Goal: Information Seeking & Learning: Learn about a topic

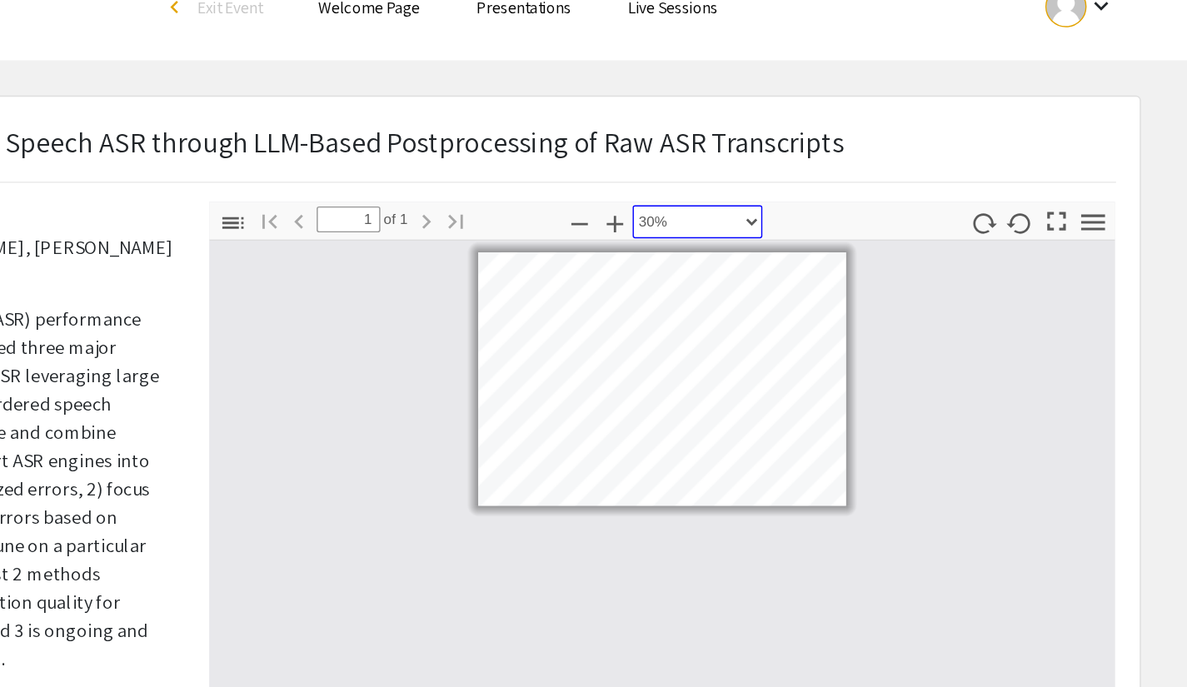
click at [794, 159] on select "Automatic Zoom Actual Size Page Fit Page Width 50% 100% 125% 150% 200% 300% 400…" at bounding box center [785, 156] width 92 height 23
select select "4"
click at [739, 145] on select "Automatic Zoom Actual Size Page Fit Page Width 50% 100% 125% 150% 200% 300% 400…" at bounding box center [785, 156] width 92 height 23
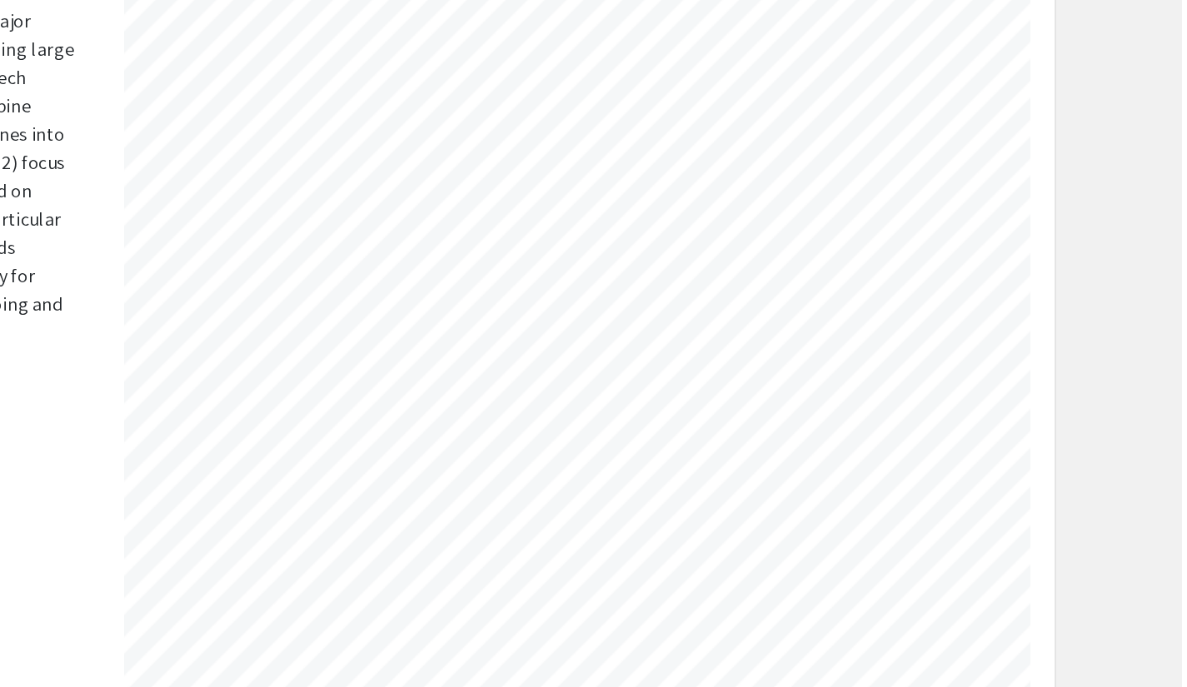
scroll to position [1645, 1120]
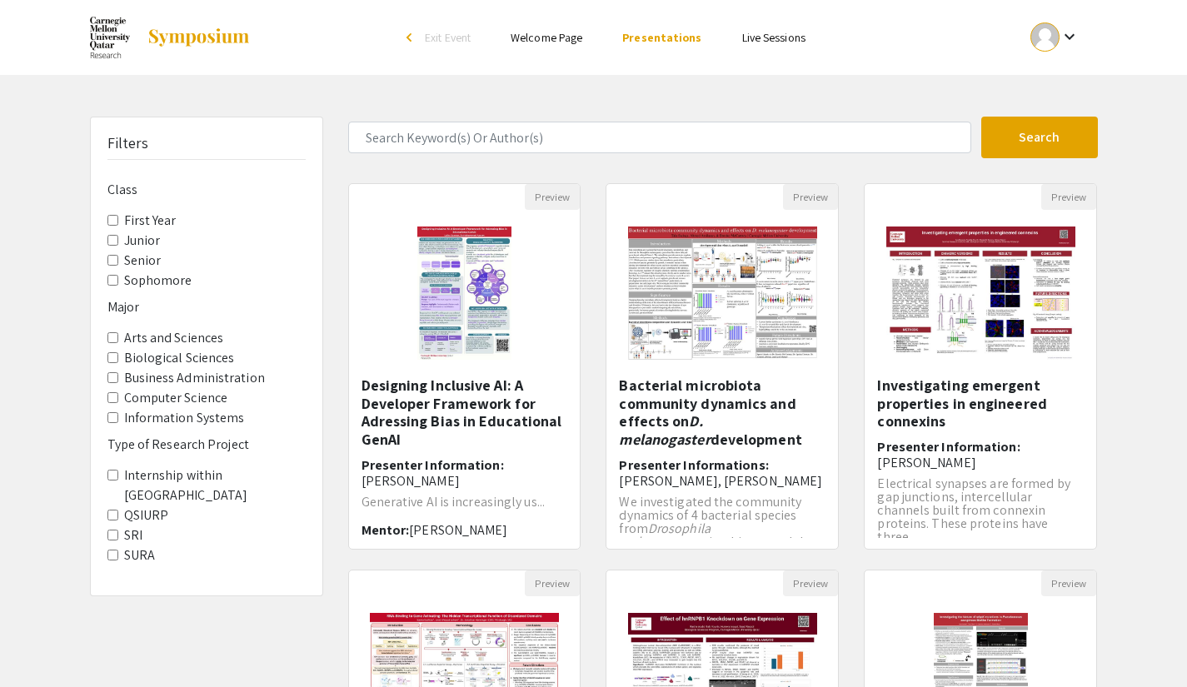
click at [128, 545] on label "SURA" at bounding box center [139, 555] width 31 height 20
click at [118, 550] on Project-SURA "SURA" at bounding box center [112, 555] width 11 height 11
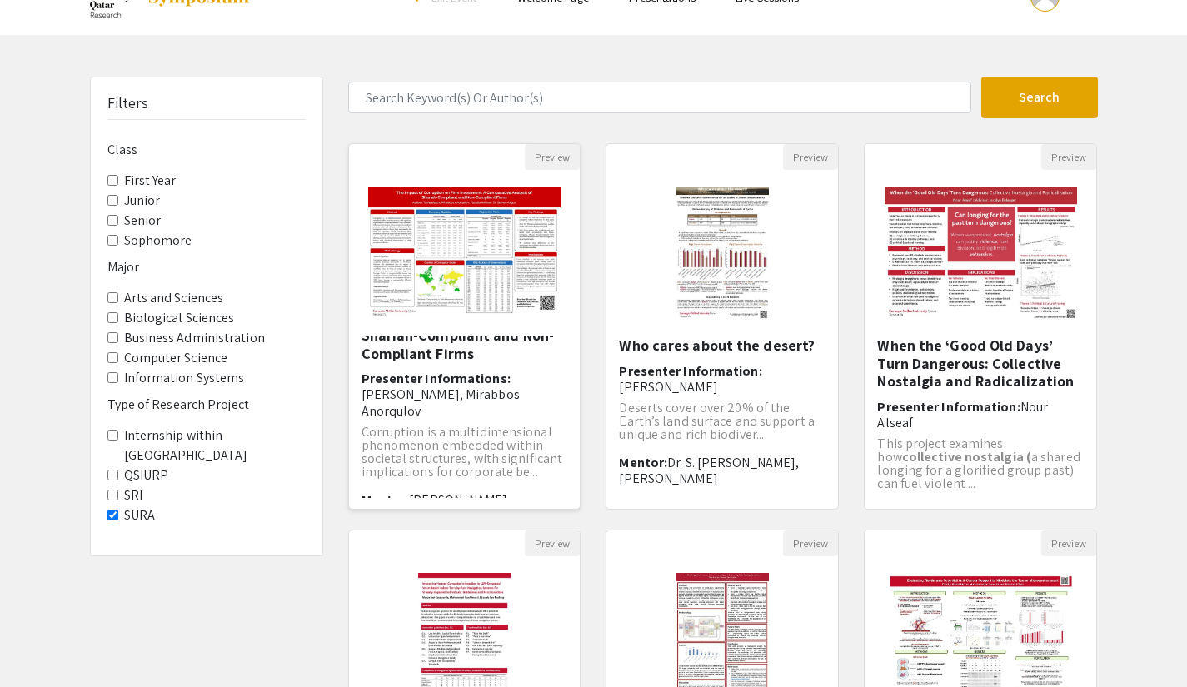
scroll to position [39, 0]
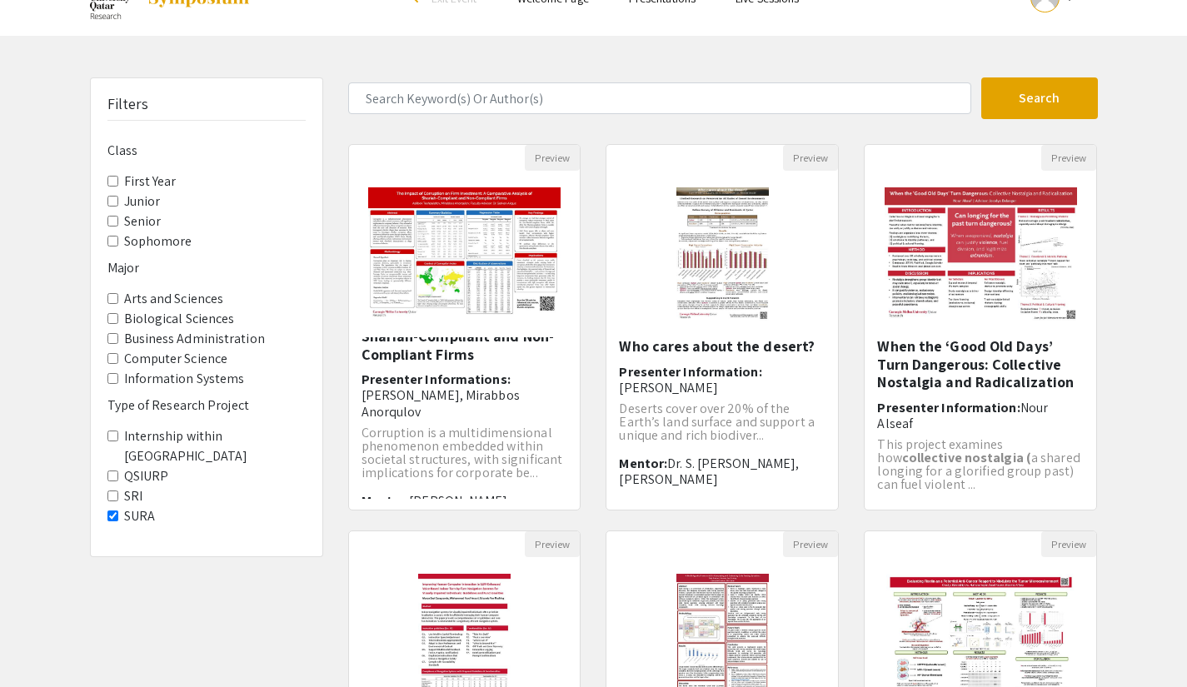
click at [141, 353] on label "Computer Science" at bounding box center [176, 359] width 104 height 20
click at [118, 353] on Science "Computer Science" at bounding box center [112, 358] width 11 height 11
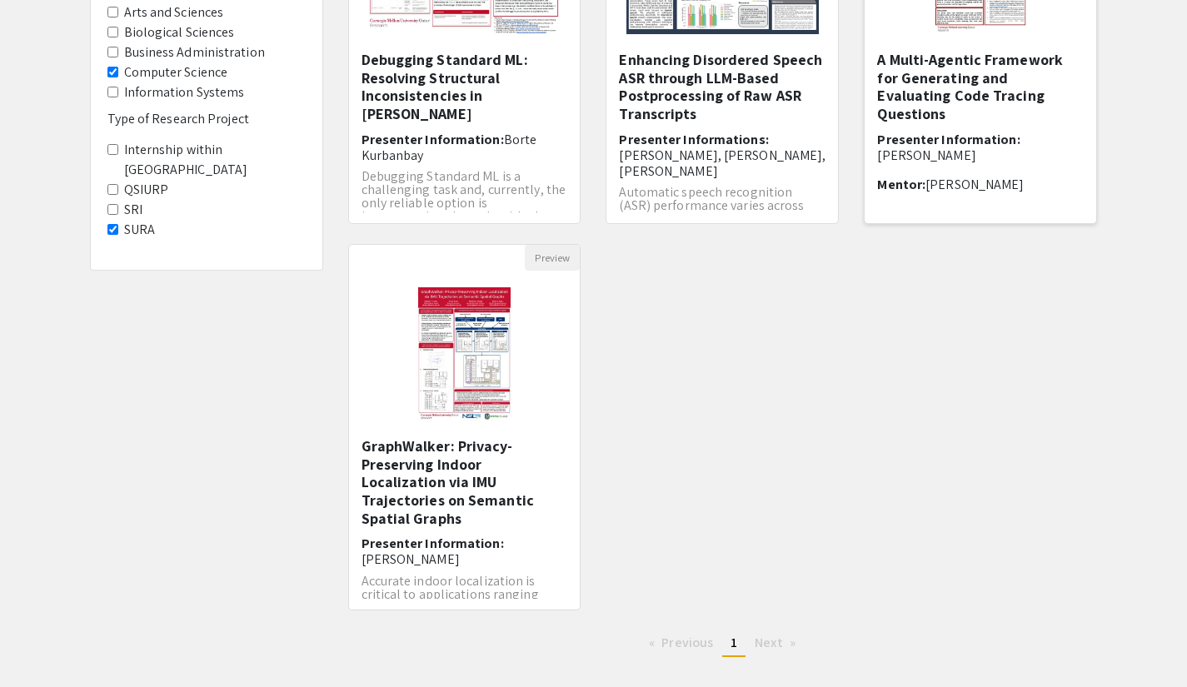
scroll to position [325, 0]
click at [489, 325] on img "Open Presentation <p>GraphWalker: Privacy-Preserving Indoor Localization via IM…" at bounding box center [464, 354] width 126 height 167
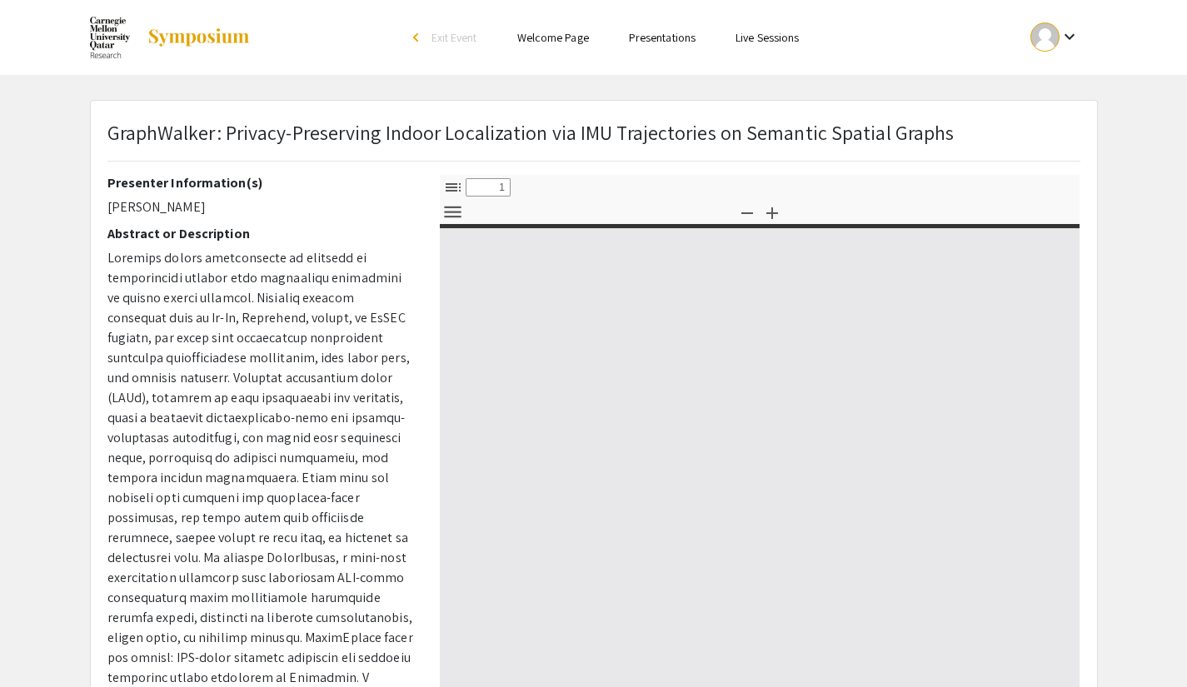
select select "custom"
type input "0"
select select "custom"
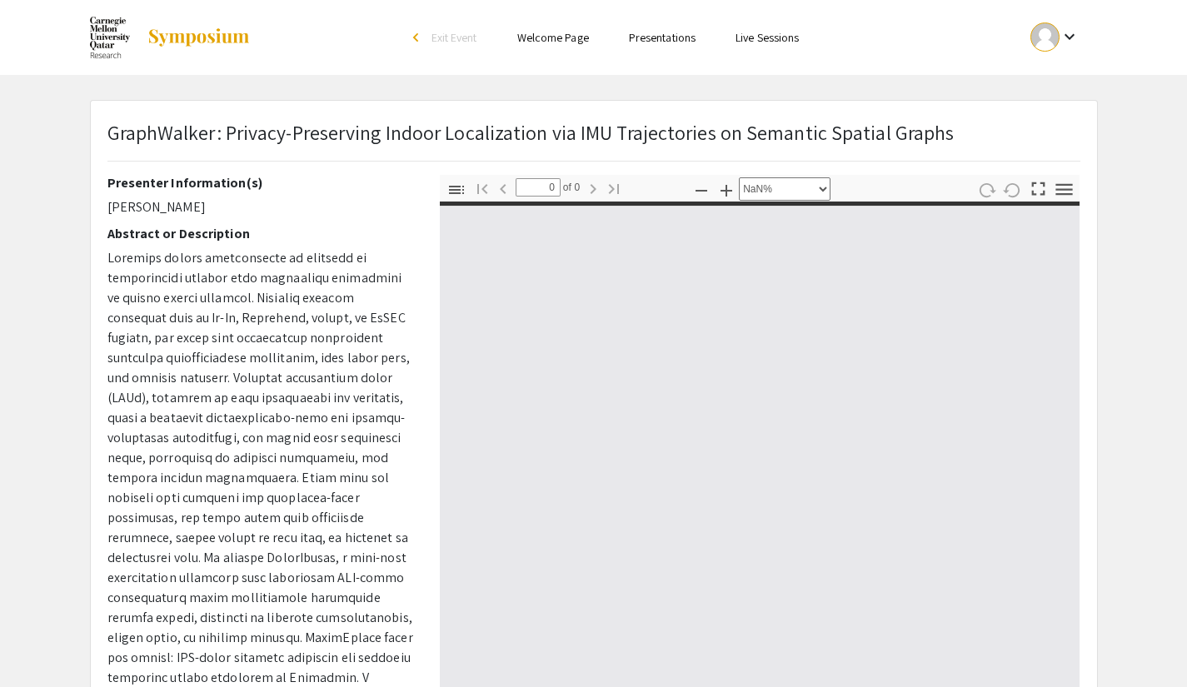
type input "1"
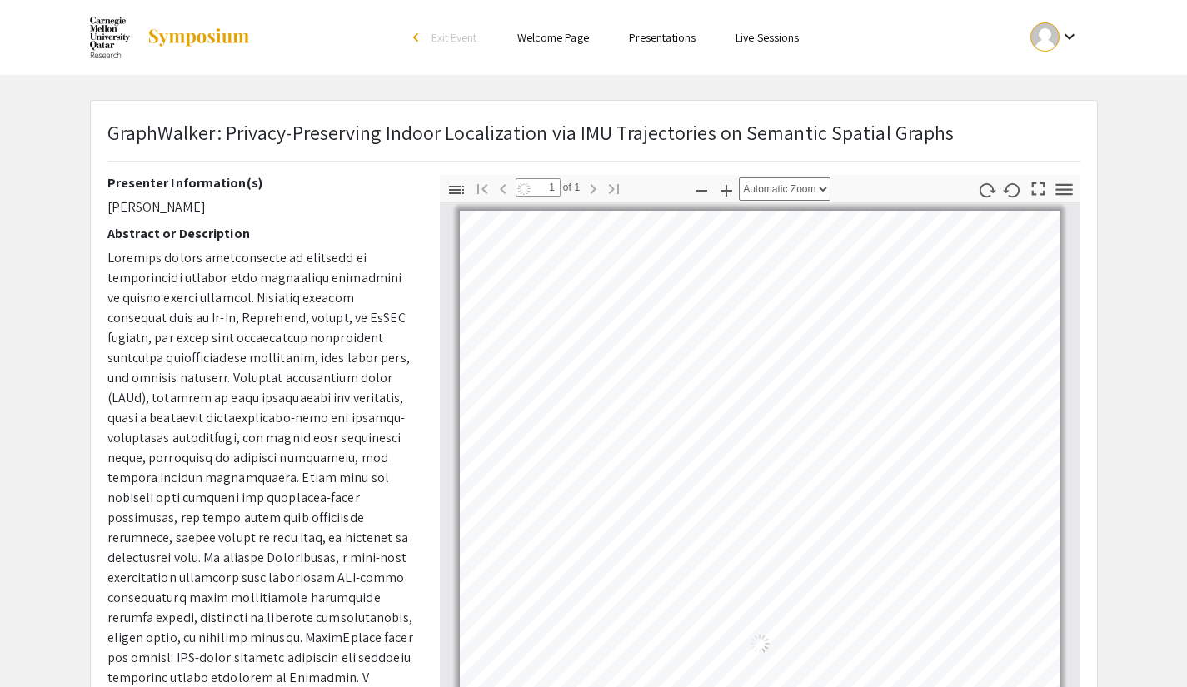
select select "auto"
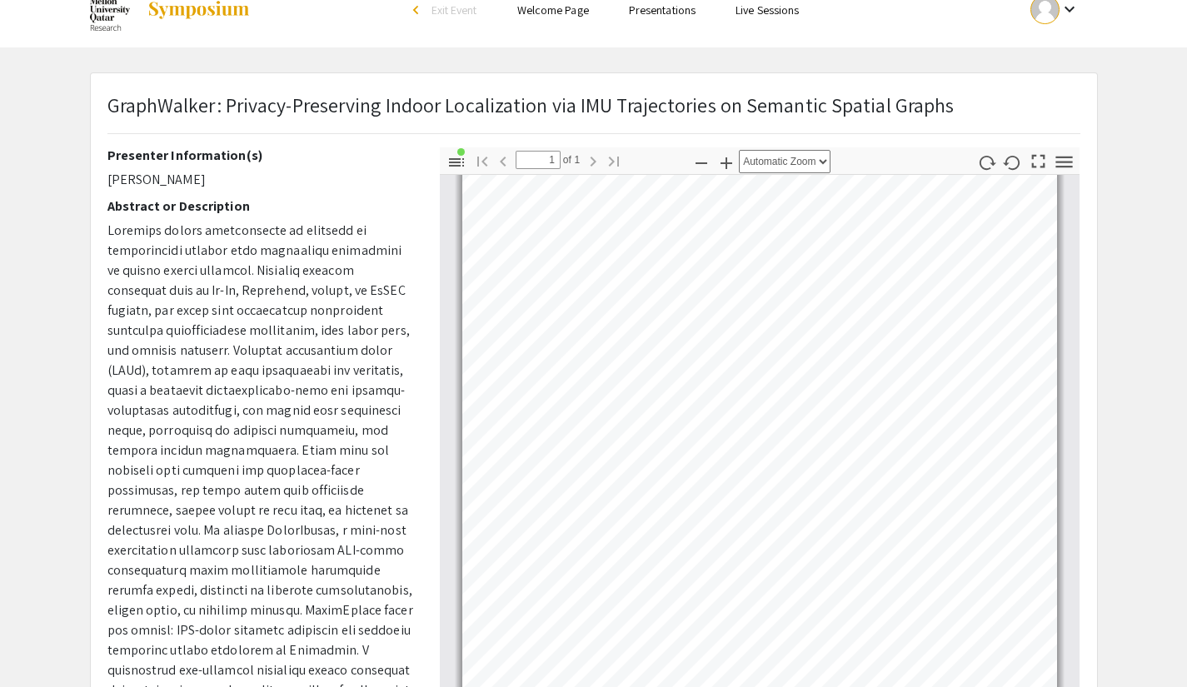
scroll to position [27, 0]
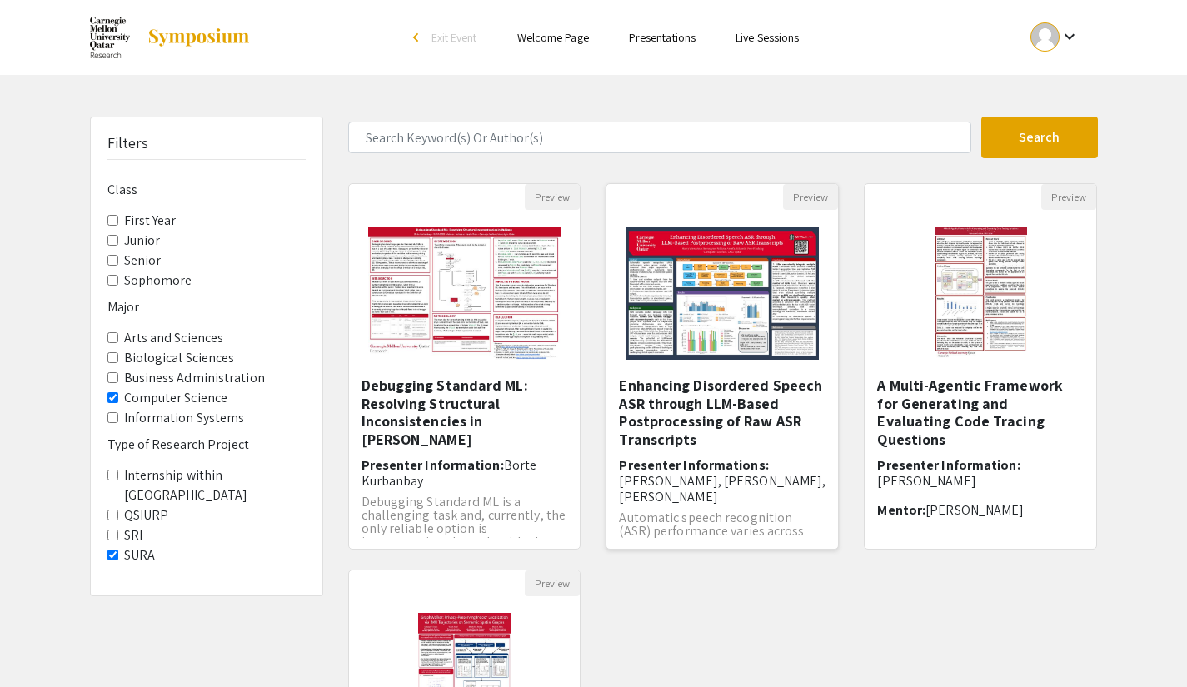
click at [721, 309] on img at bounding box center [723, 293] width 226 height 167
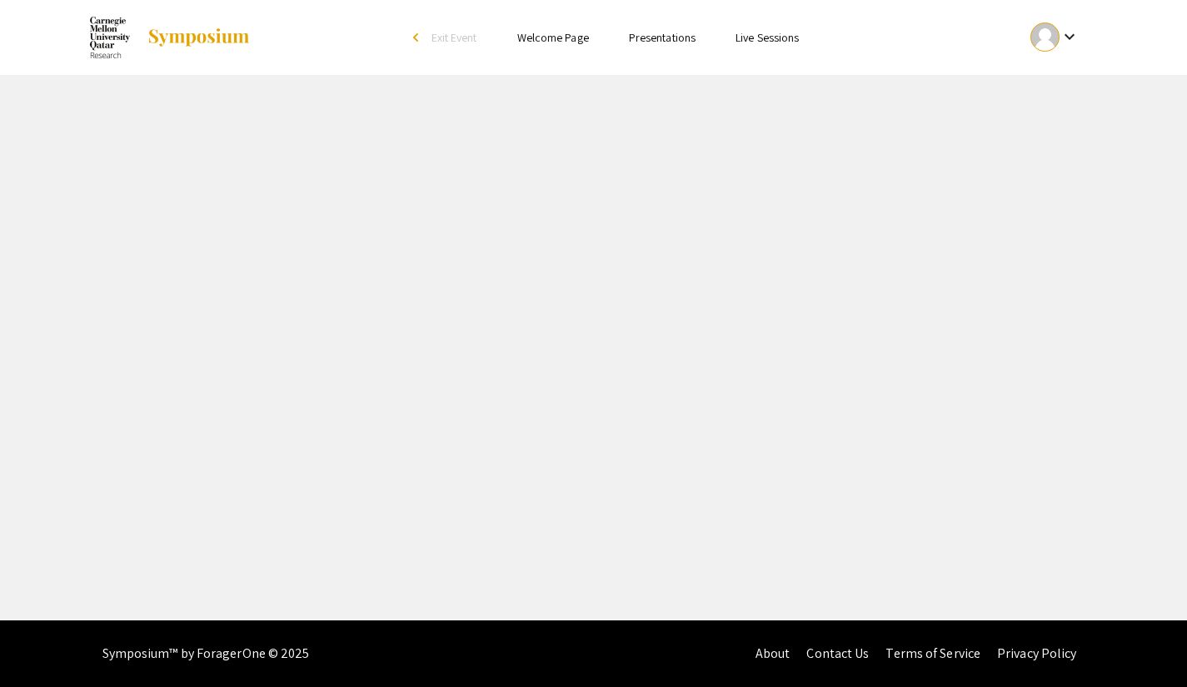
select select "custom"
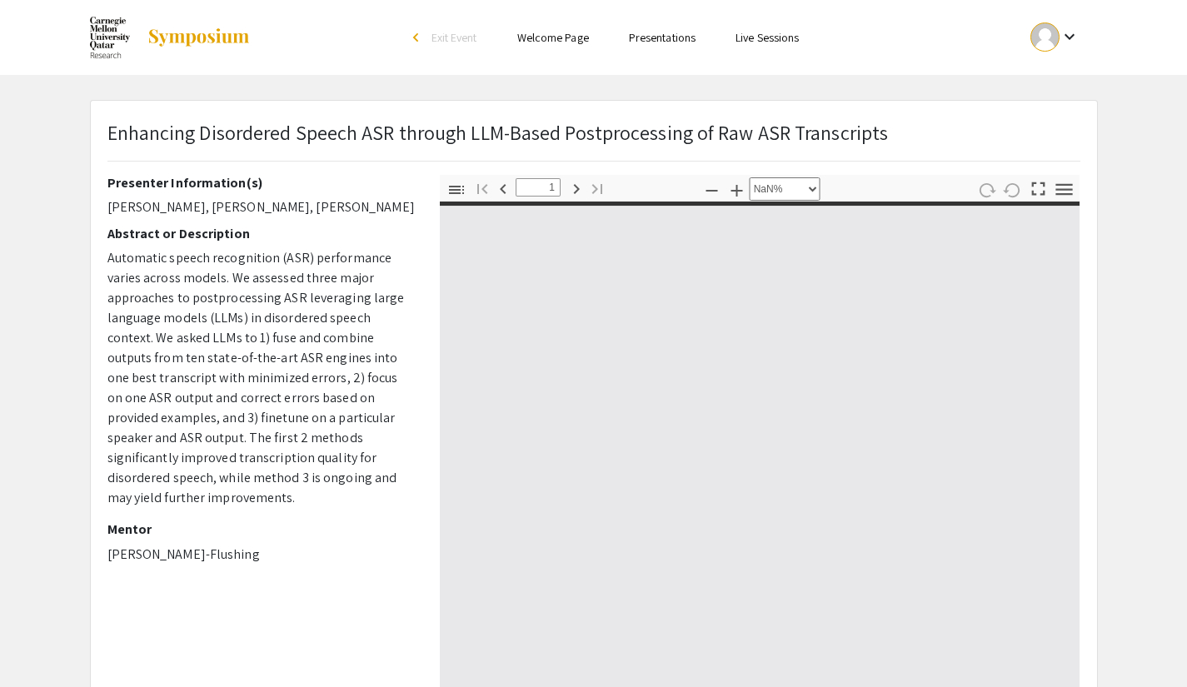
type input "0"
select select "auto"
type input "1"
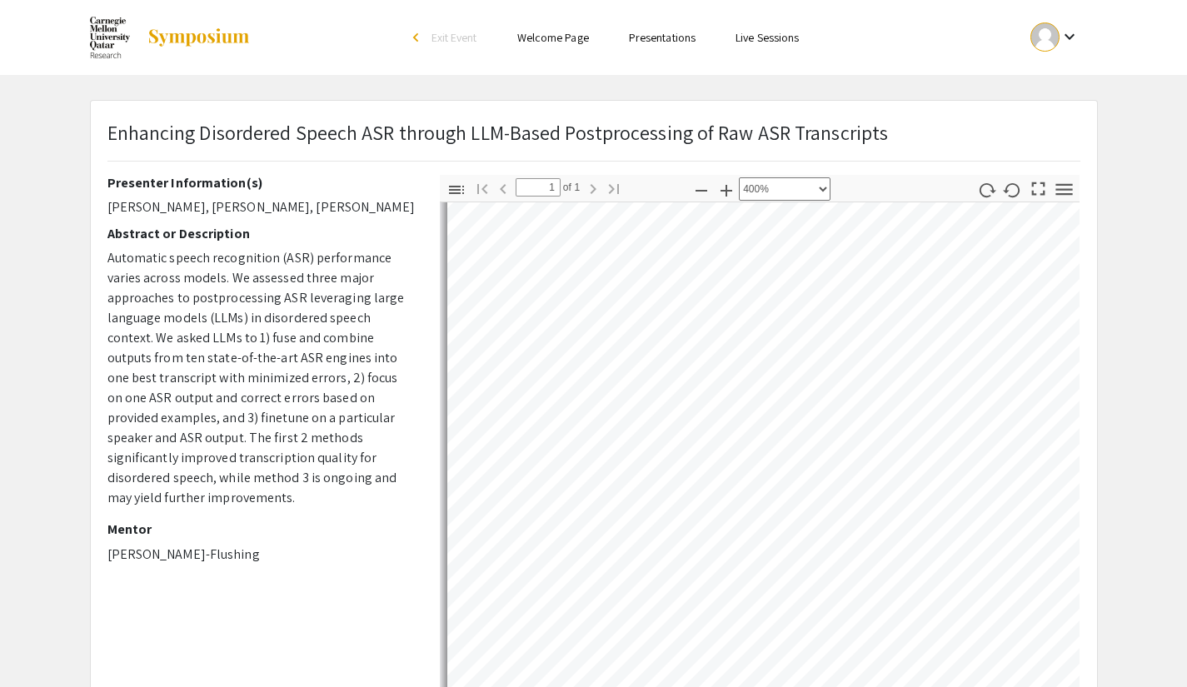
scroll to position [826, 0]
click at [746, 185] on select "Automatic Zoom Actual Size Page Fit Page Width 50% 100% 125% 150% 200% 300% 400…" at bounding box center [785, 188] width 92 height 23
select select "page-fit"
click at [739, 177] on select "Automatic Zoom Actual Size Page Fit Page Width 50% 100% 125% 150% 200% 300% 400…" at bounding box center [785, 188] width 92 height 23
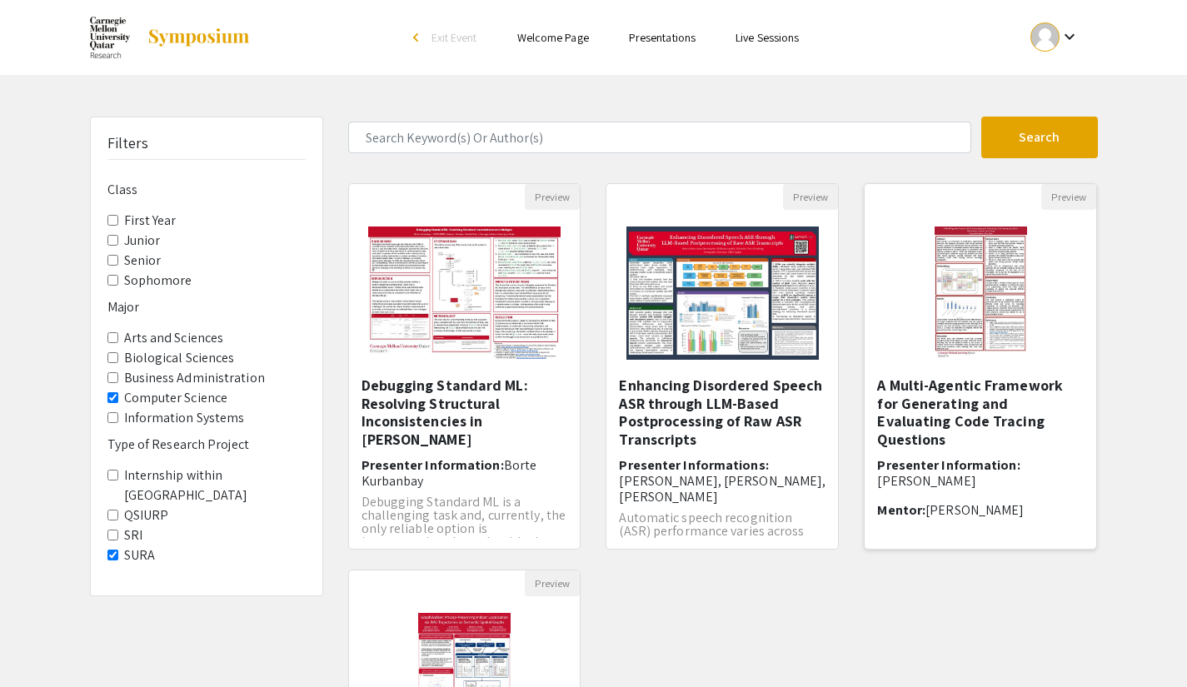
click at [1011, 296] on img at bounding box center [981, 293] width 126 height 167
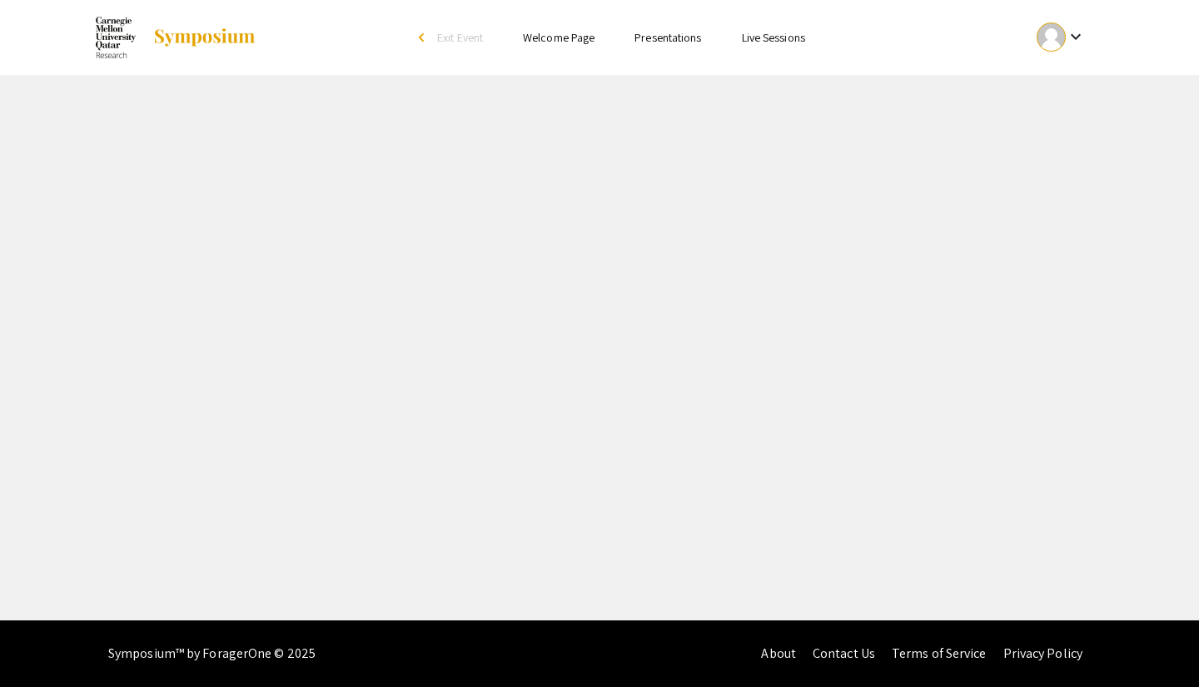
select select "custom"
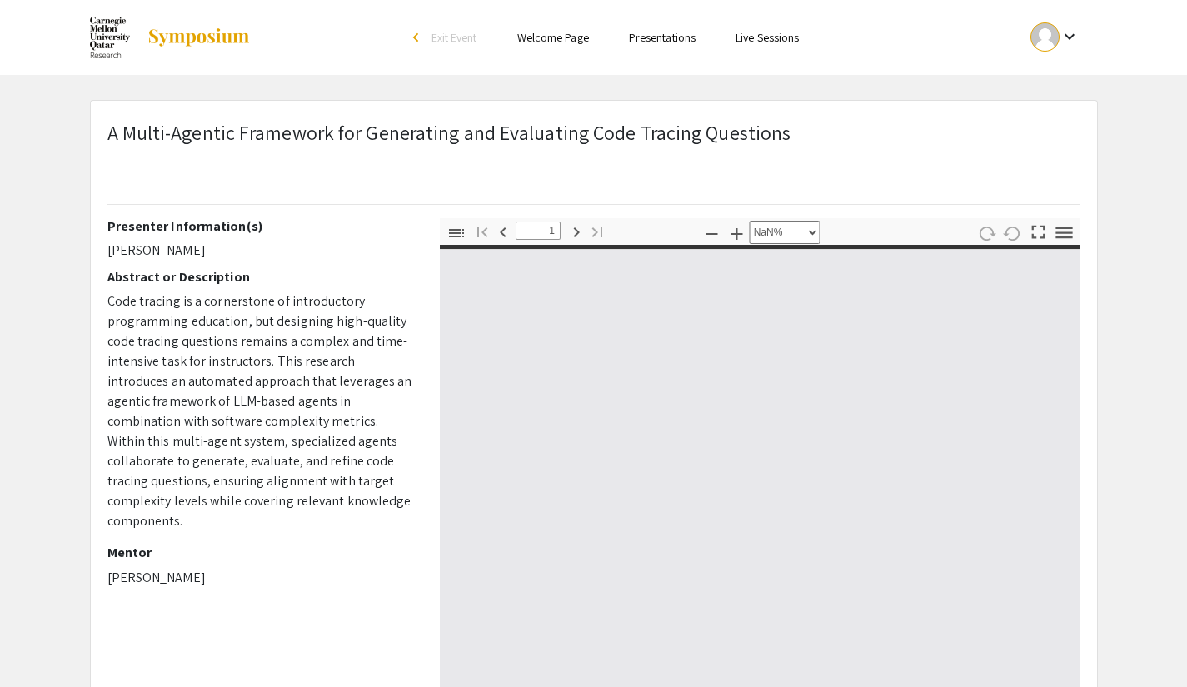
type input "0"
select select "custom"
type input "1"
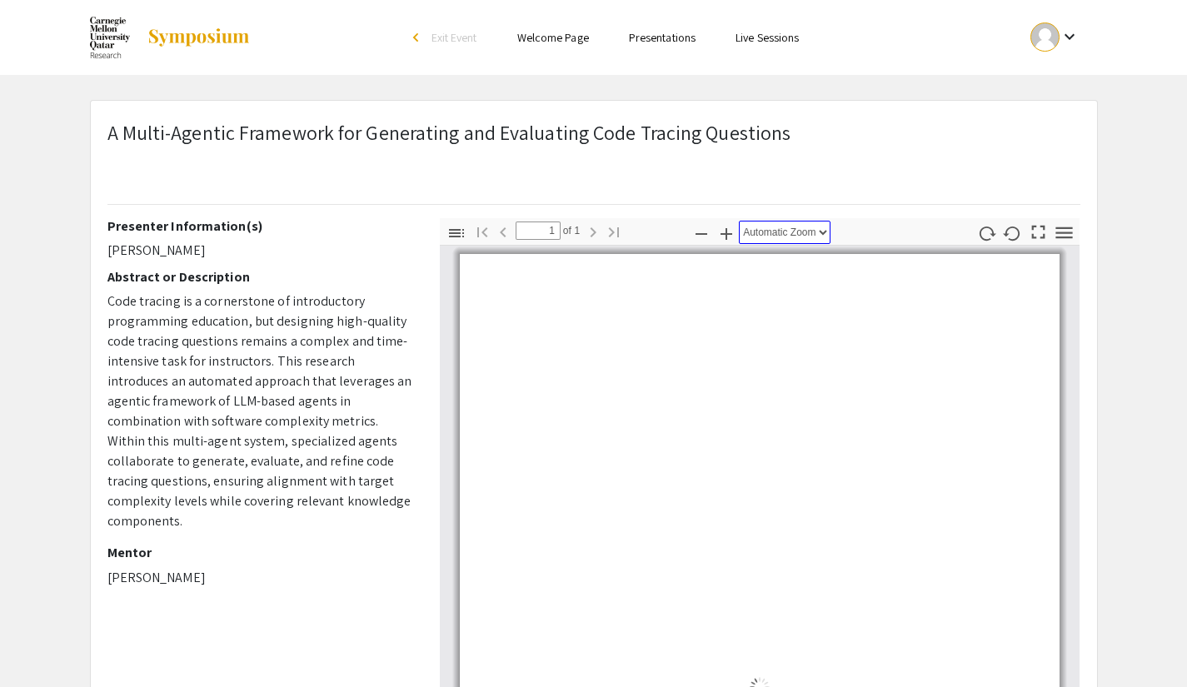
click at [798, 235] on select "Automatic Zoom Actual Size Page Fit Page Width 50% 100% 125% 150% 200% 300% 400…" at bounding box center [785, 232] width 92 height 23
select select "page-fit"
click at [739, 221] on select "Automatic Zoom Actual Size Page Fit Page Width 50% 100% 125% 150% 200% 300% 400…" at bounding box center [785, 232] width 92 height 23
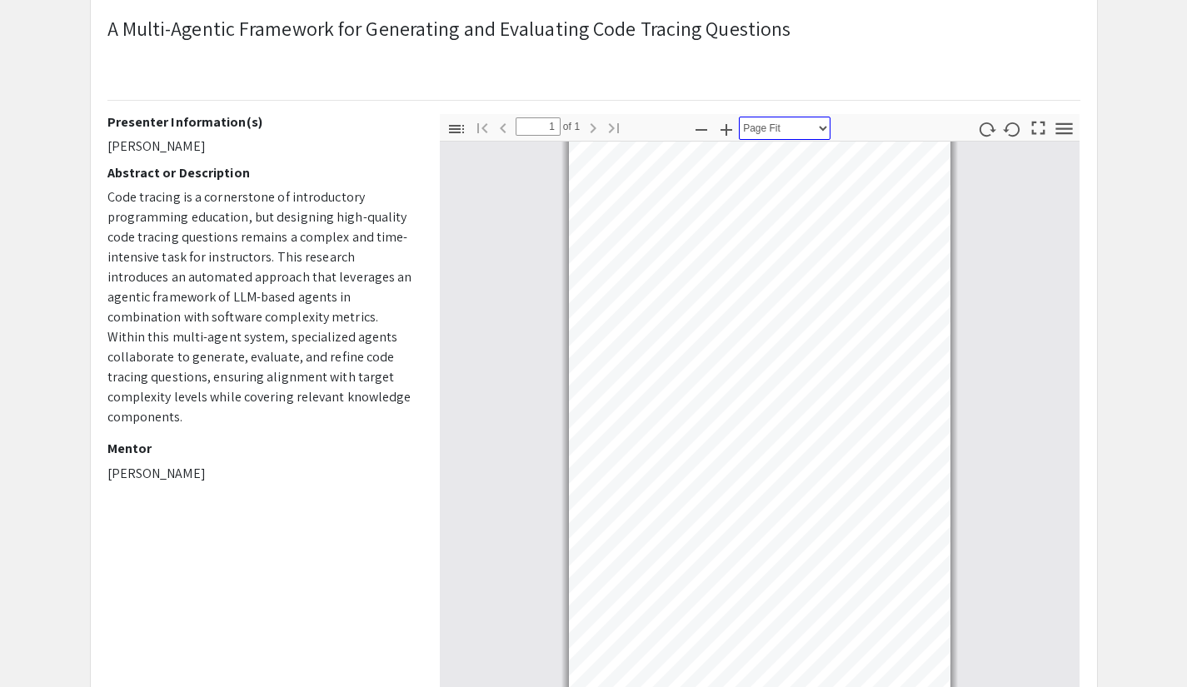
scroll to position [105, 0]
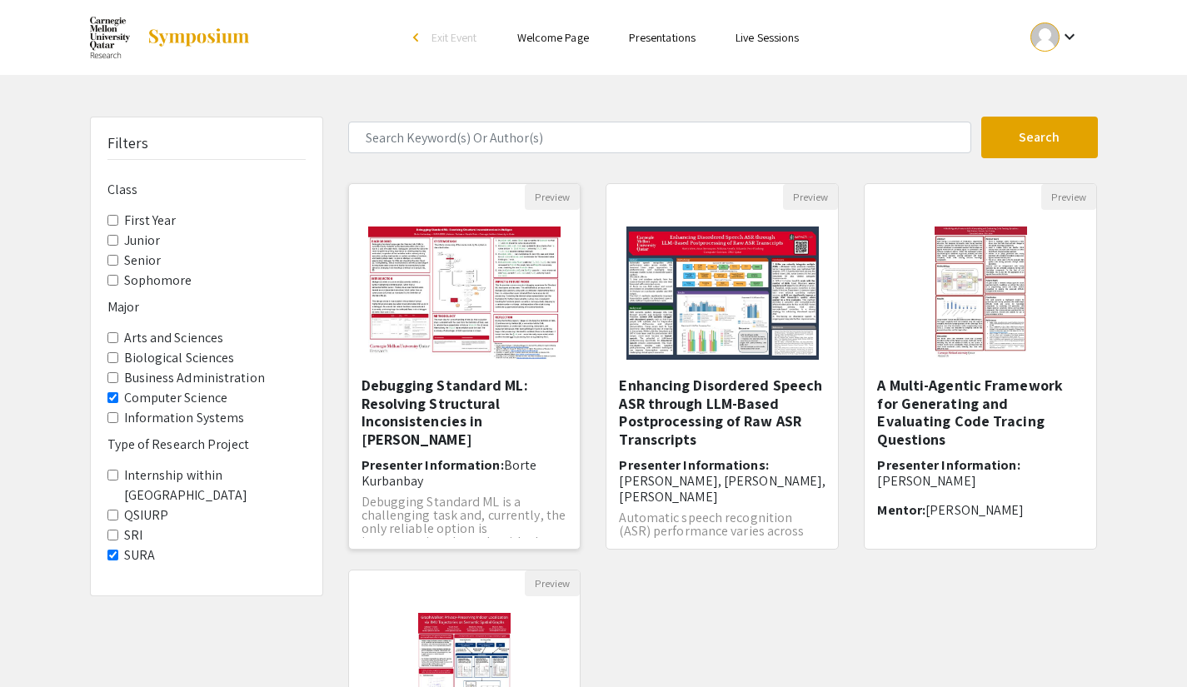
scroll to position [137, 0]
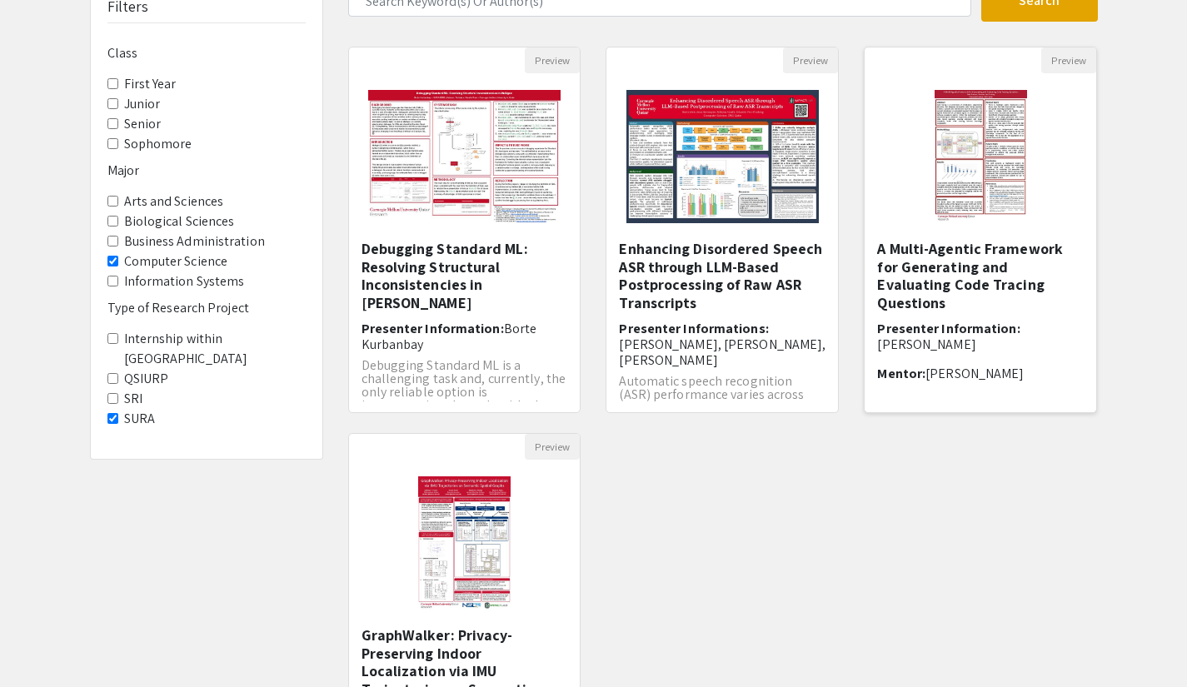
click at [981, 321] on h6 "Presenter Information: [PERSON_NAME]" at bounding box center [980, 337] width 207 height 32
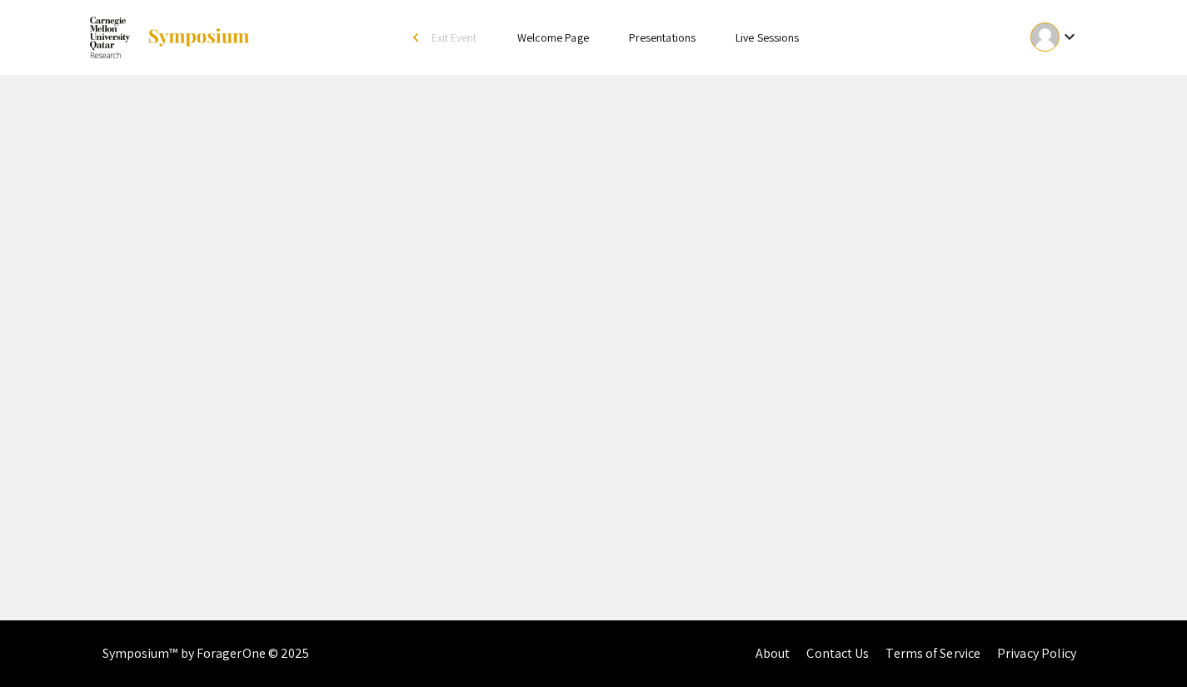
select select "custom"
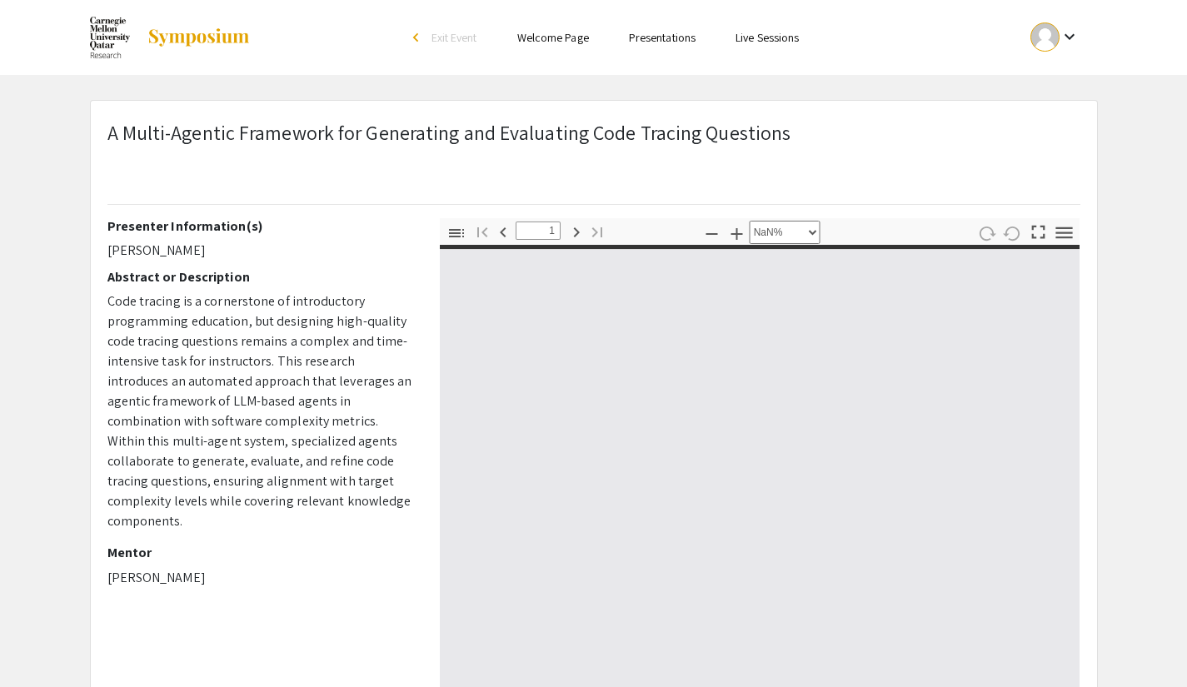
type input "0"
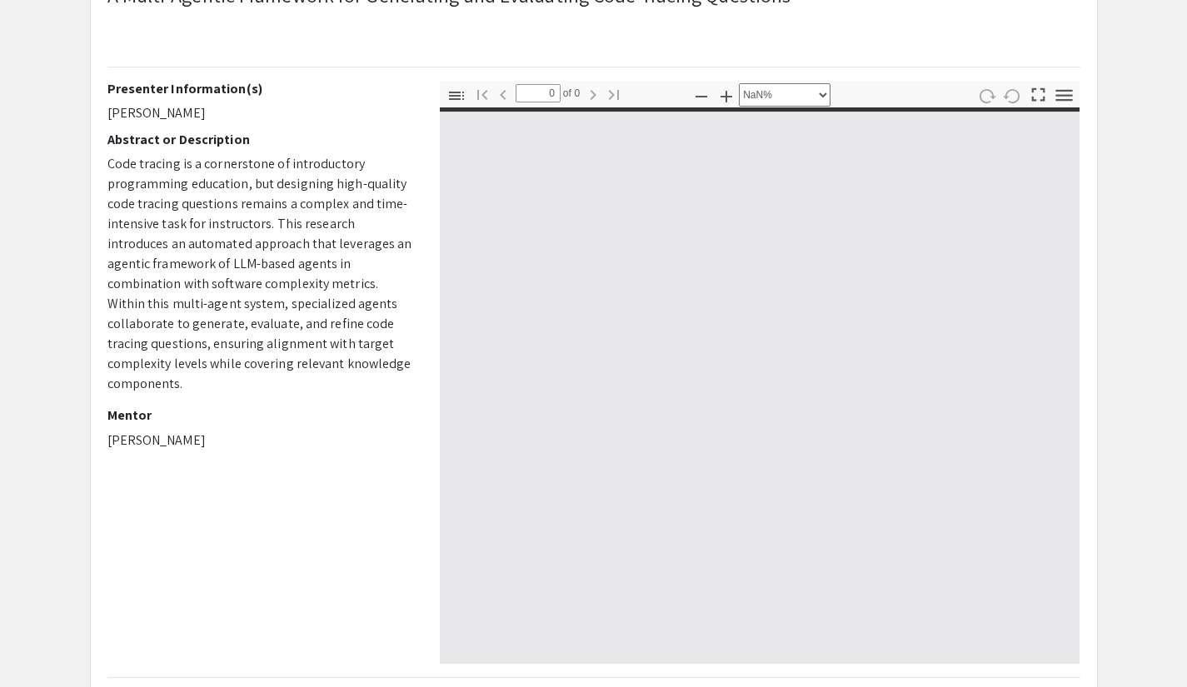
scroll to position [138, 0]
select select "auto"
type input "1"
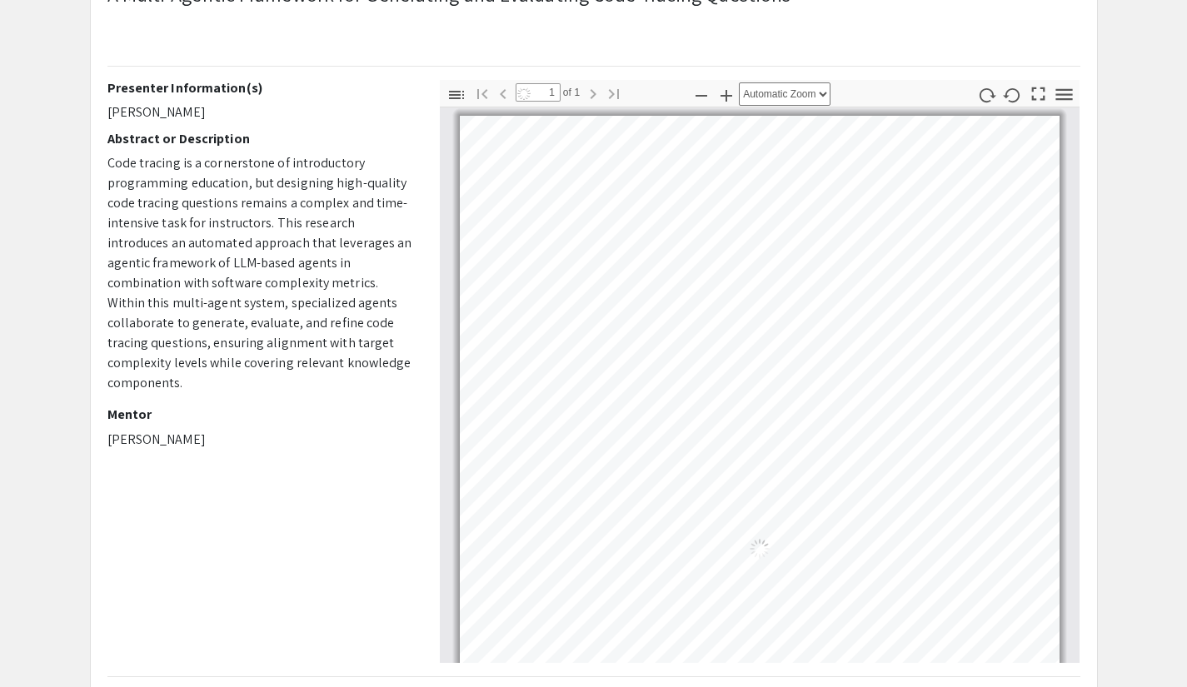
select select "page-fit"
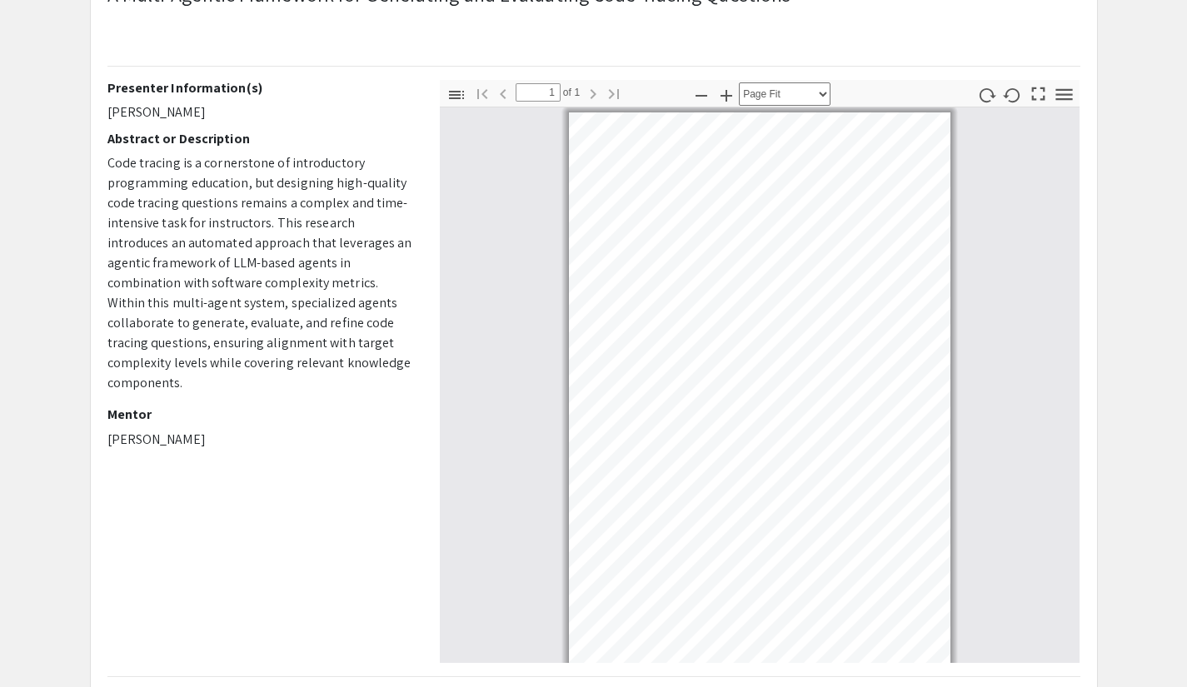
scroll to position [0, 0]
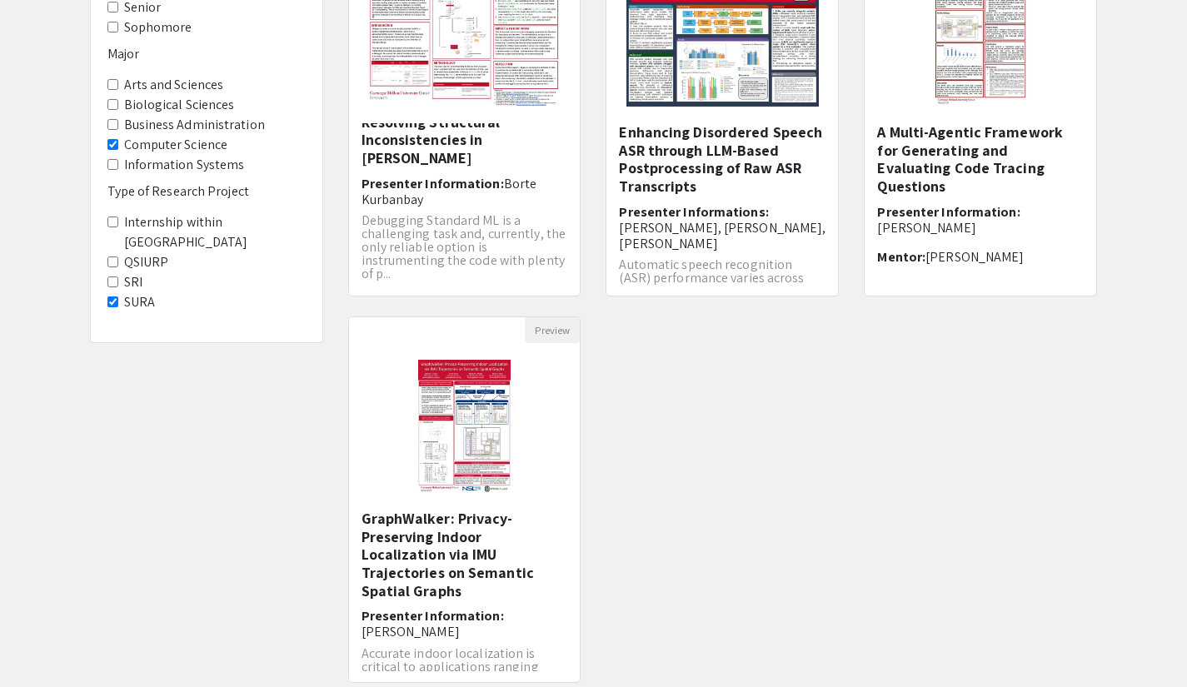
scroll to position [254, 0]
click at [504, 441] on img "Open Presentation <p>GraphWalker: Privacy-Preserving Indoor Localization via IM…" at bounding box center [464, 425] width 126 height 167
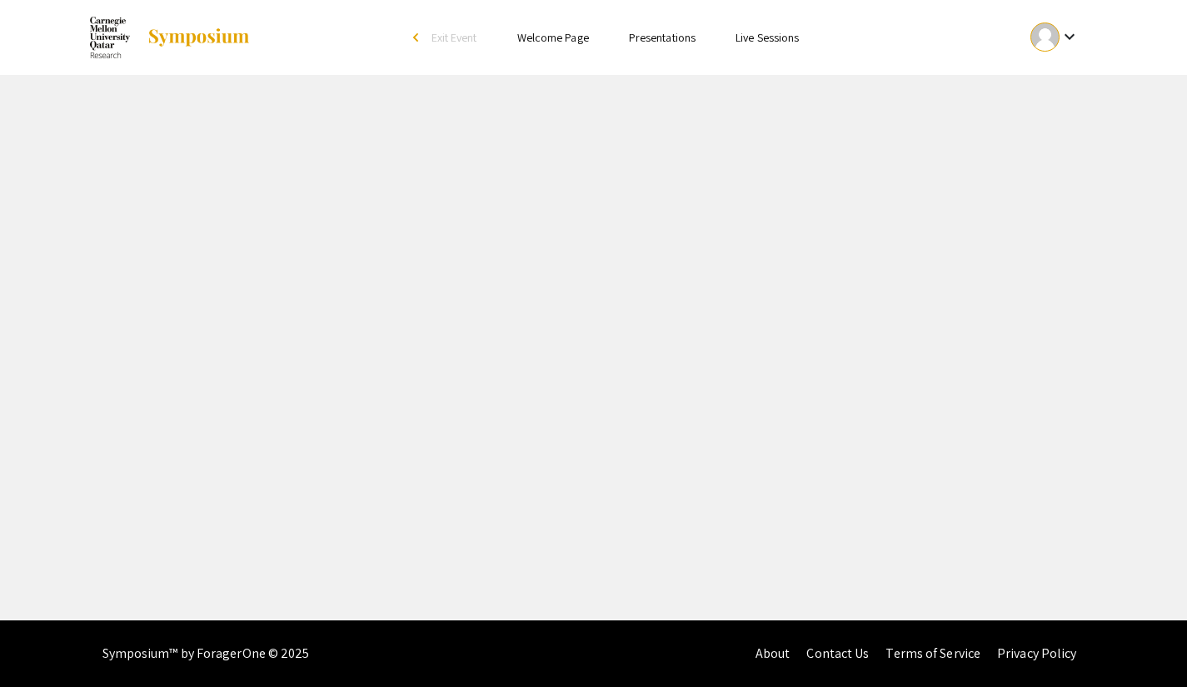
select select "custom"
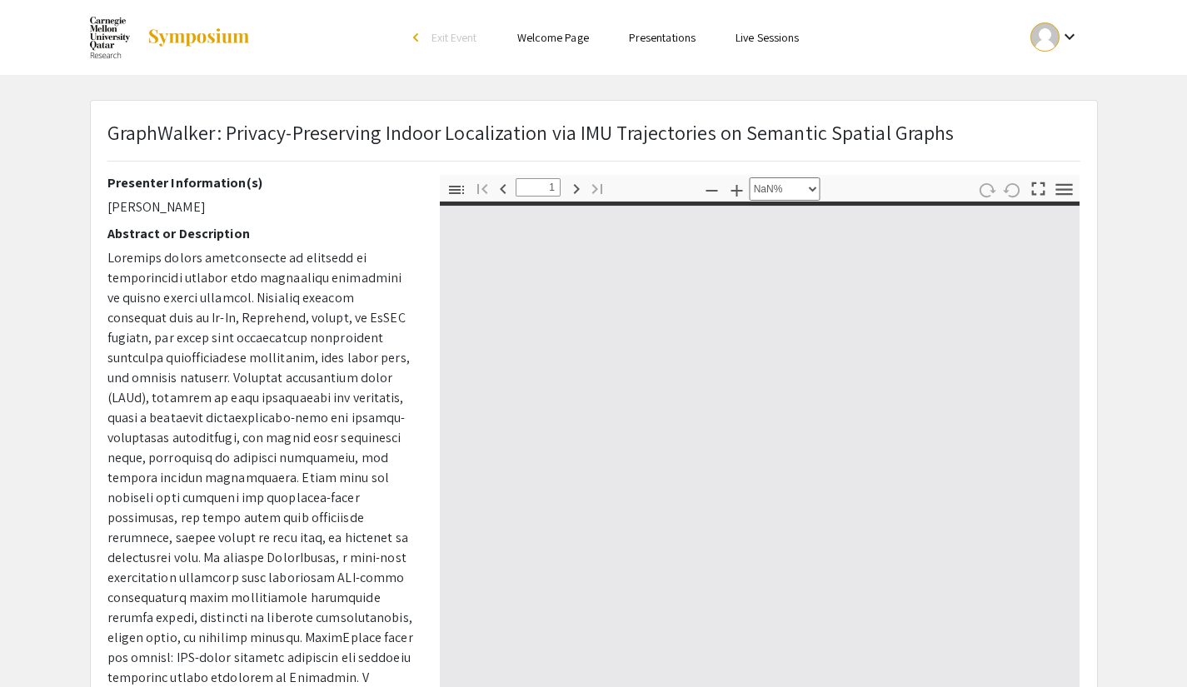
type input "0"
select select "custom"
type input "1"
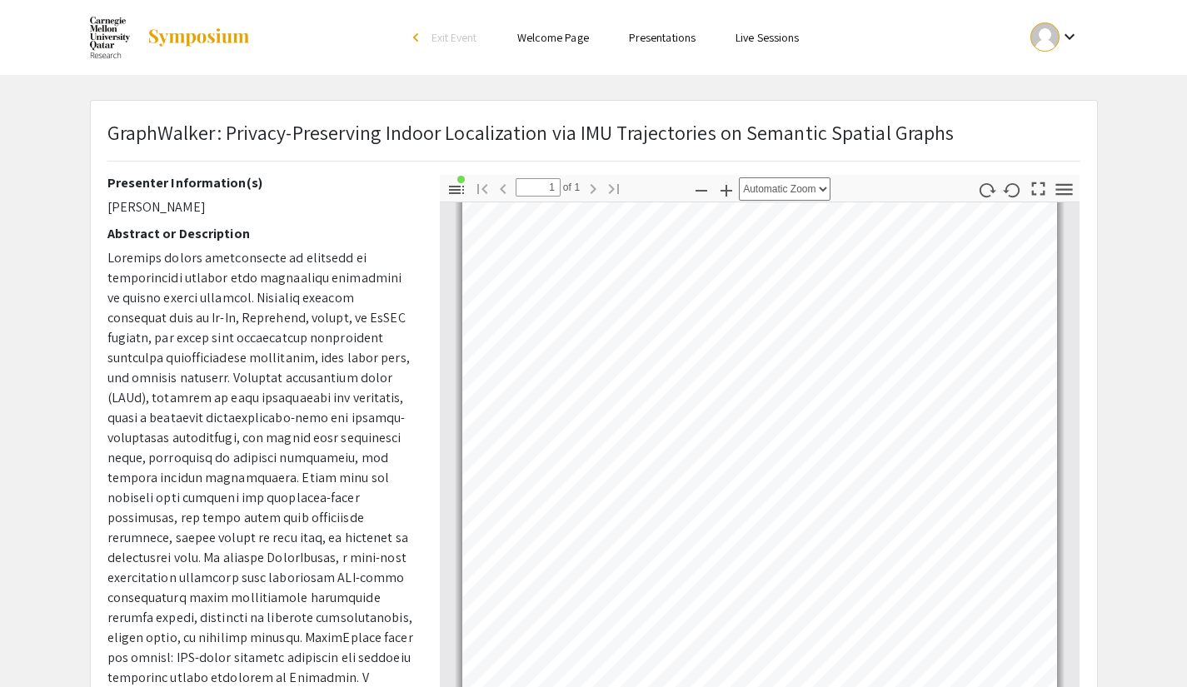
scroll to position [192, 0]
click at [795, 192] on select "Automatic Zoom Actual Size Page Fit Page Width 50% 100% 125% 150% 200% 300% 400…" at bounding box center [785, 188] width 92 height 23
click at [739, 177] on select "Automatic Zoom Actual Size Page Fit Page Width 50% 100% 125% 150% 200% 300% 400…" at bounding box center [785, 188] width 92 height 23
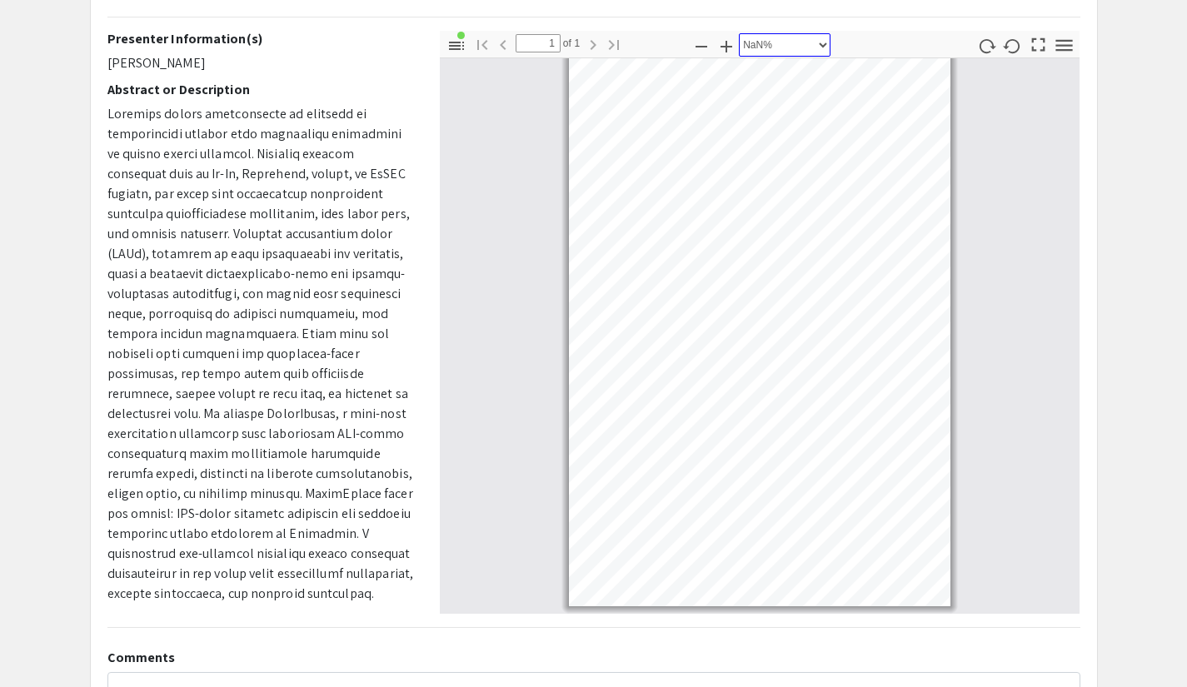
scroll to position [32, 0]
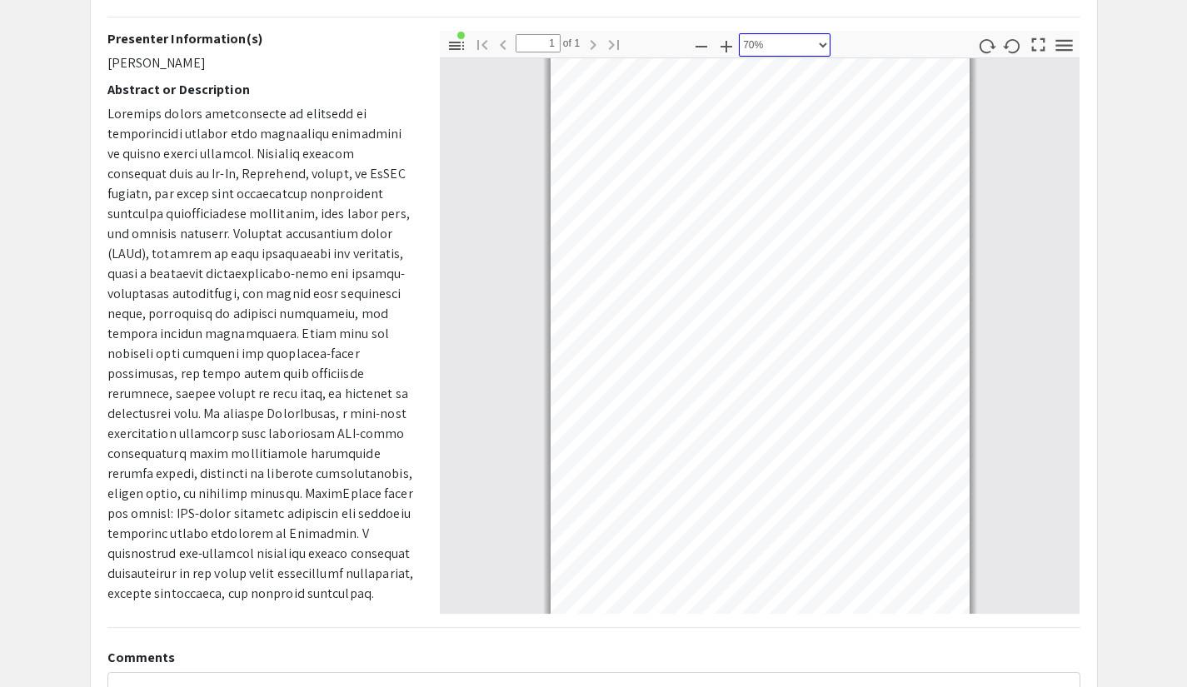
select select "custom"
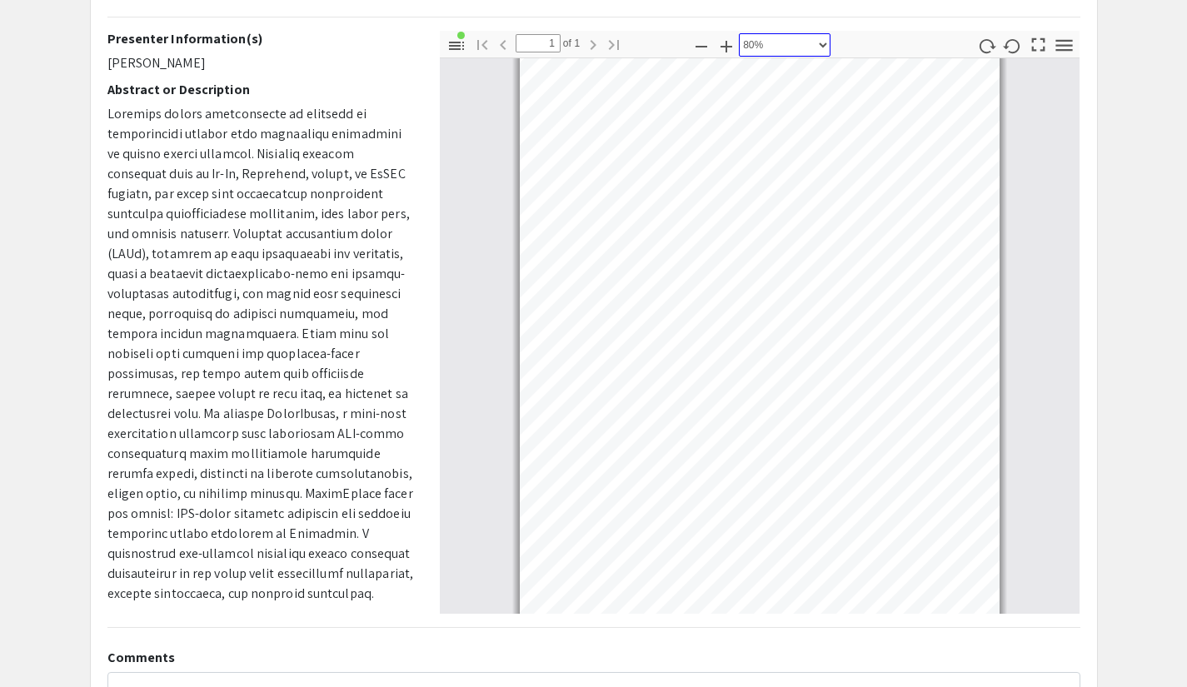
scroll to position [62, 0]
click at [182, 227] on p at bounding box center [260, 354] width 307 height 500
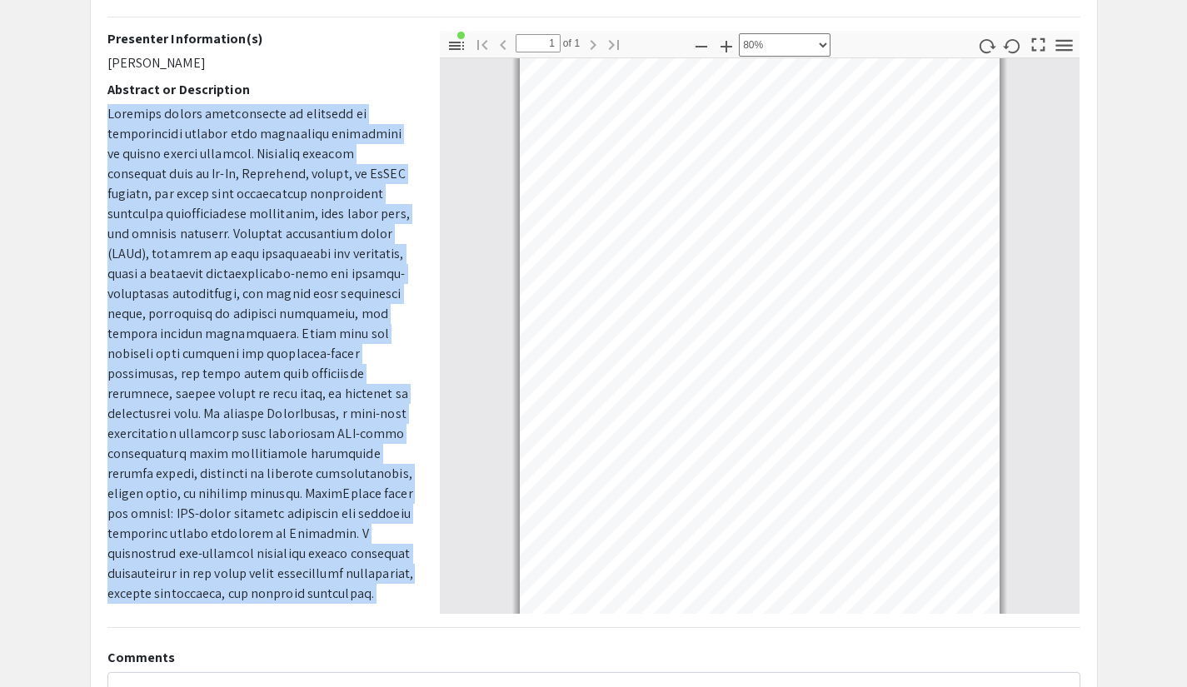
click at [182, 227] on p at bounding box center [260, 354] width 307 height 500
click at [192, 250] on p at bounding box center [260, 354] width 307 height 500
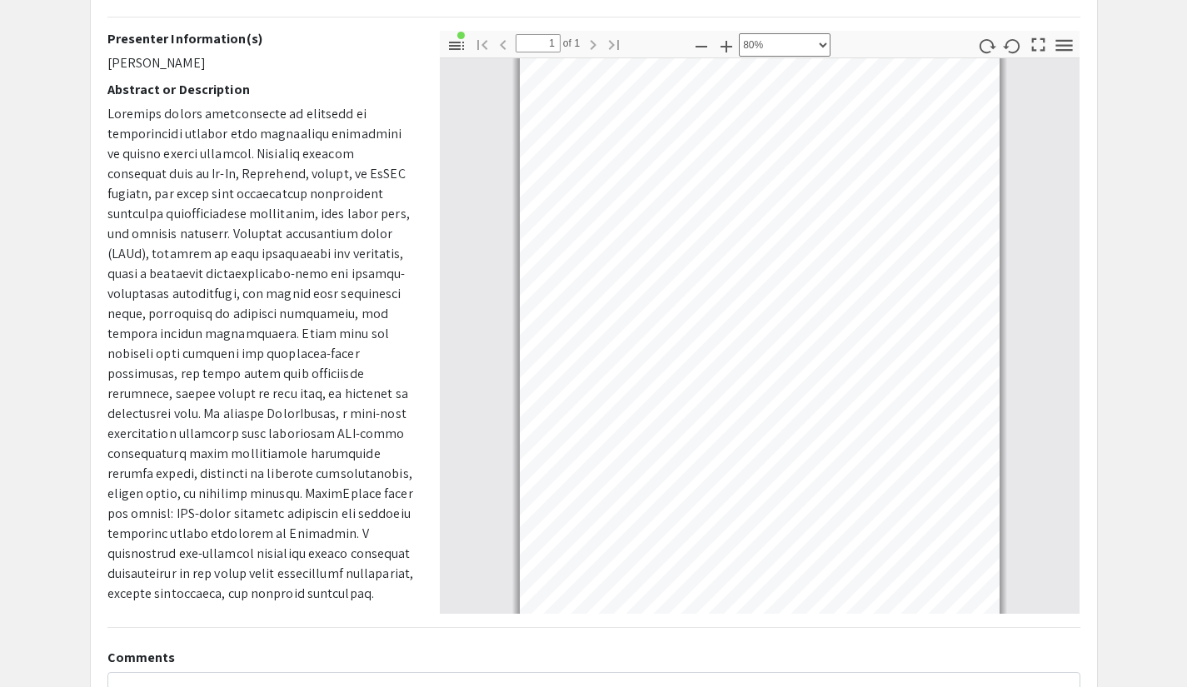
click at [155, 333] on p at bounding box center [260, 354] width 307 height 500
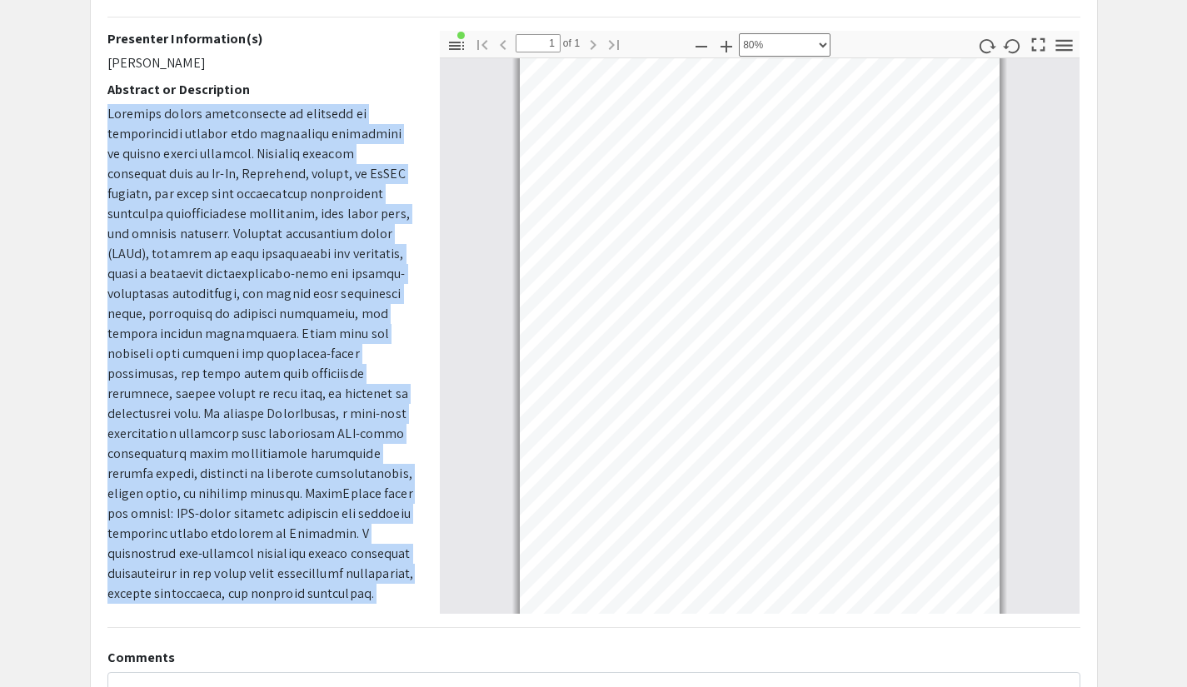
click at [155, 333] on p at bounding box center [260, 354] width 307 height 500
click at [159, 351] on p at bounding box center [260, 354] width 307 height 500
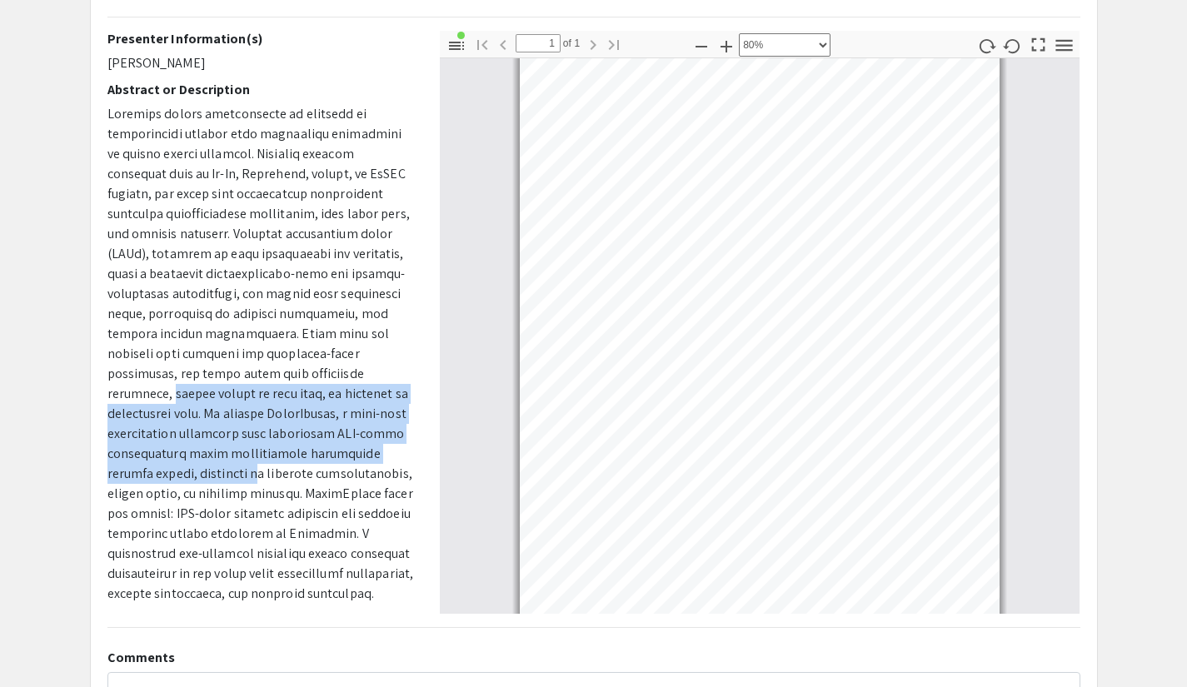
drag, startPoint x: 172, startPoint y: 377, endPoint x: 254, endPoint y: 444, distance: 105.3
click at [254, 444] on p at bounding box center [260, 354] width 307 height 500
click at [259, 431] on p at bounding box center [260, 354] width 307 height 500
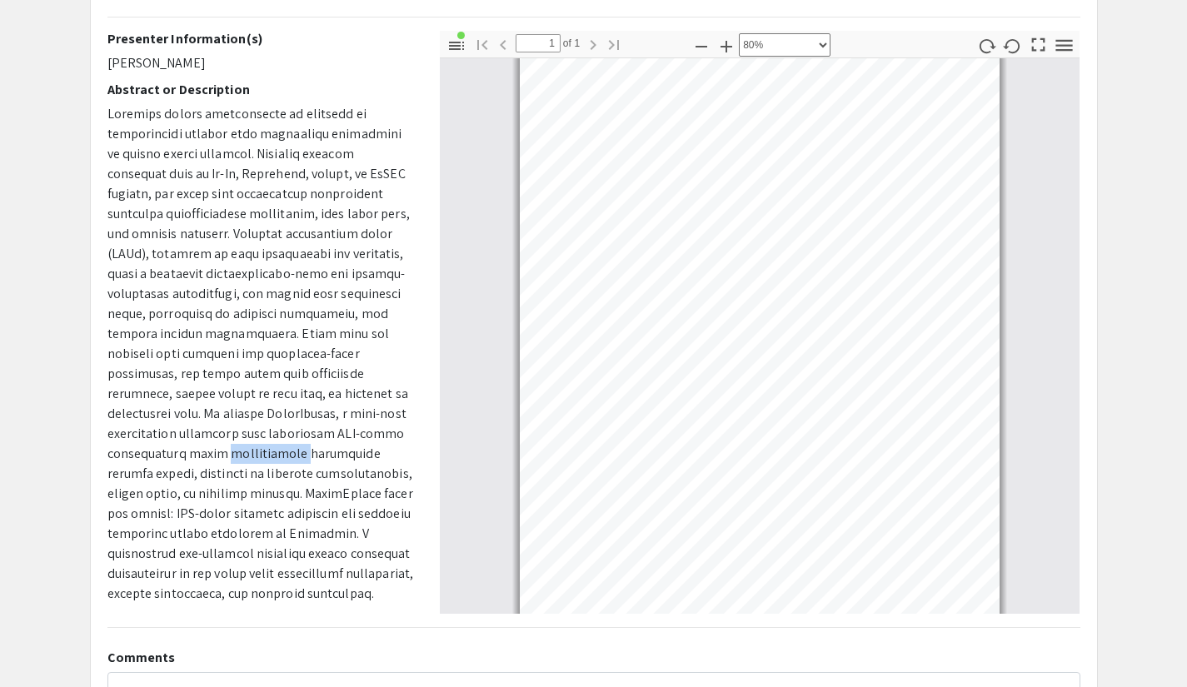
click at [259, 431] on p at bounding box center [260, 354] width 307 height 500
click at [249, 459] on p at bounding box center [260, 354] width 307 height 500
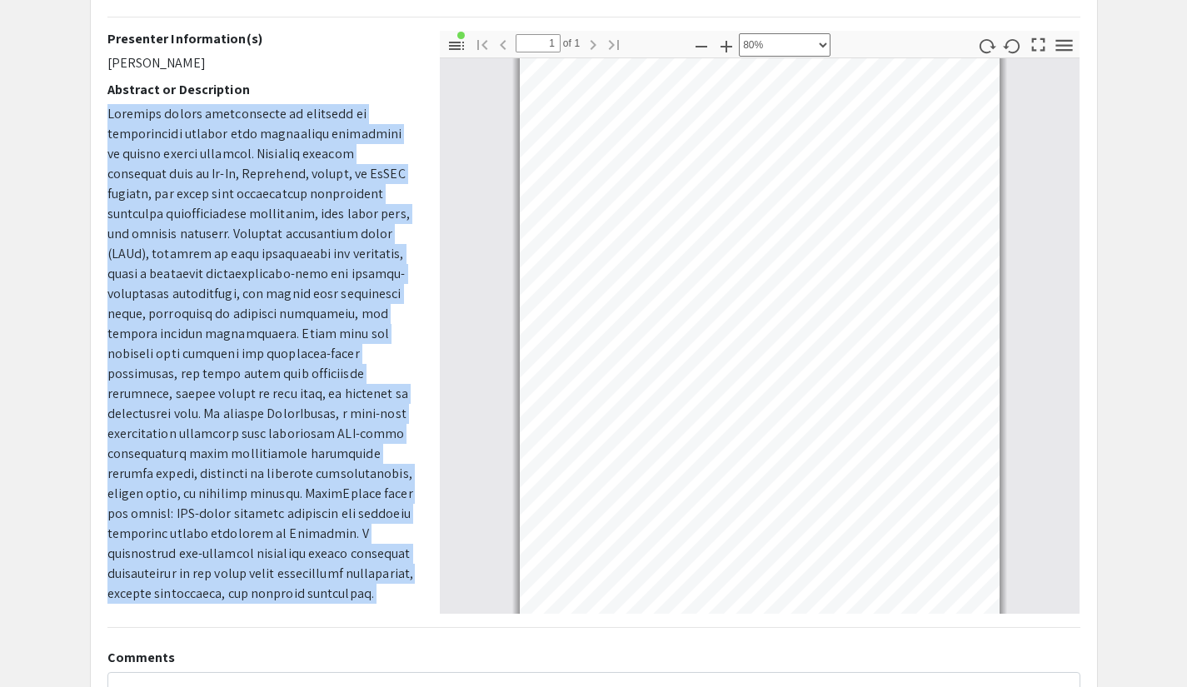
click at [249, 459] on p at bounding box center [260, 354] width 307 height 500
click at [216, 460] on p at bounding box center [260, 354] width 307 height 500
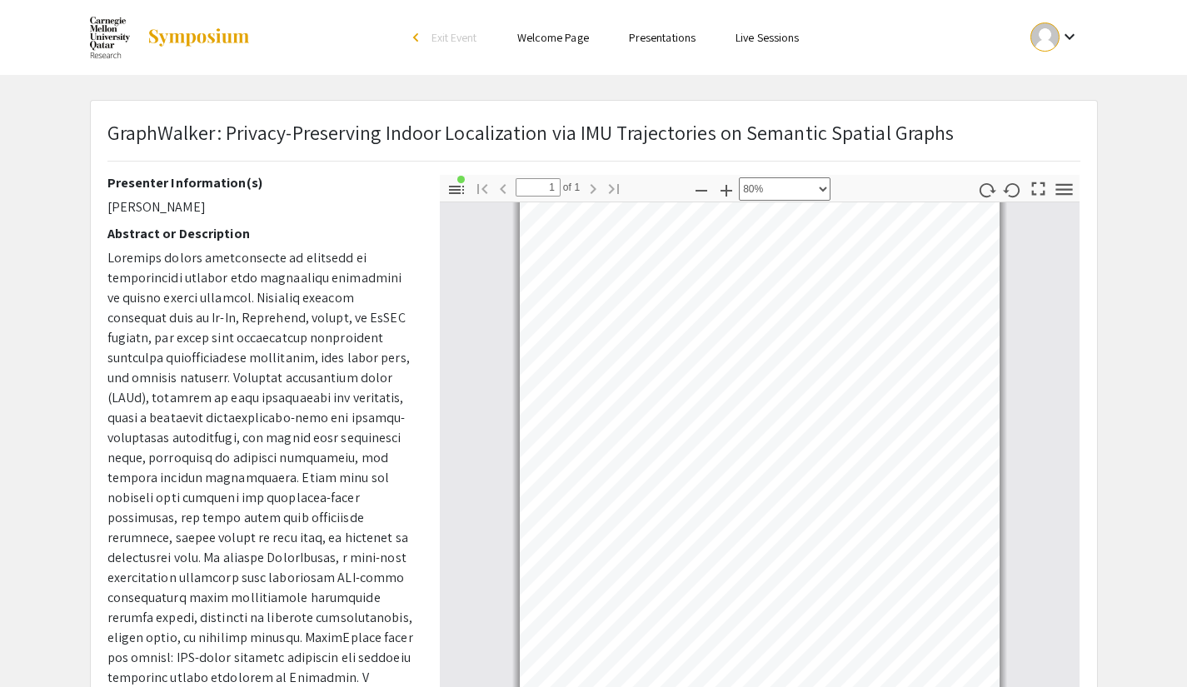
scroll to position [0, 0]
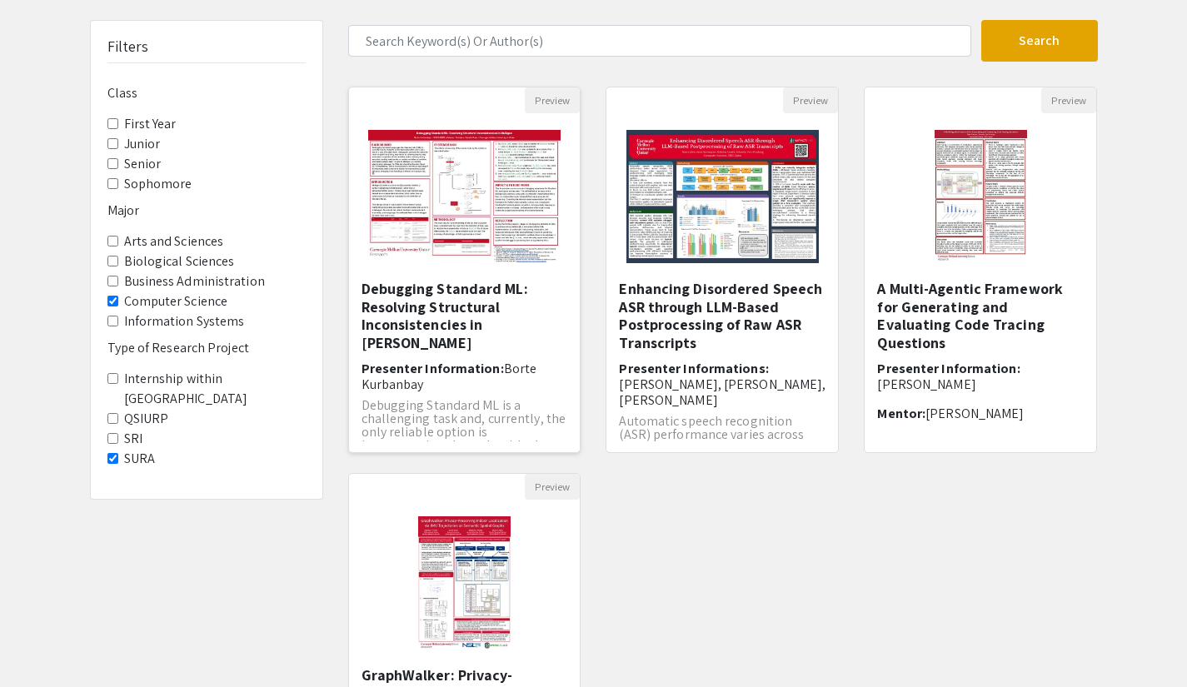
click at [504, 192] on img "Open Presentation <p>Debugging Standard ML: Resolving Structural Inconsistencie…" at bounding box center [464, 196] width 226 height 167
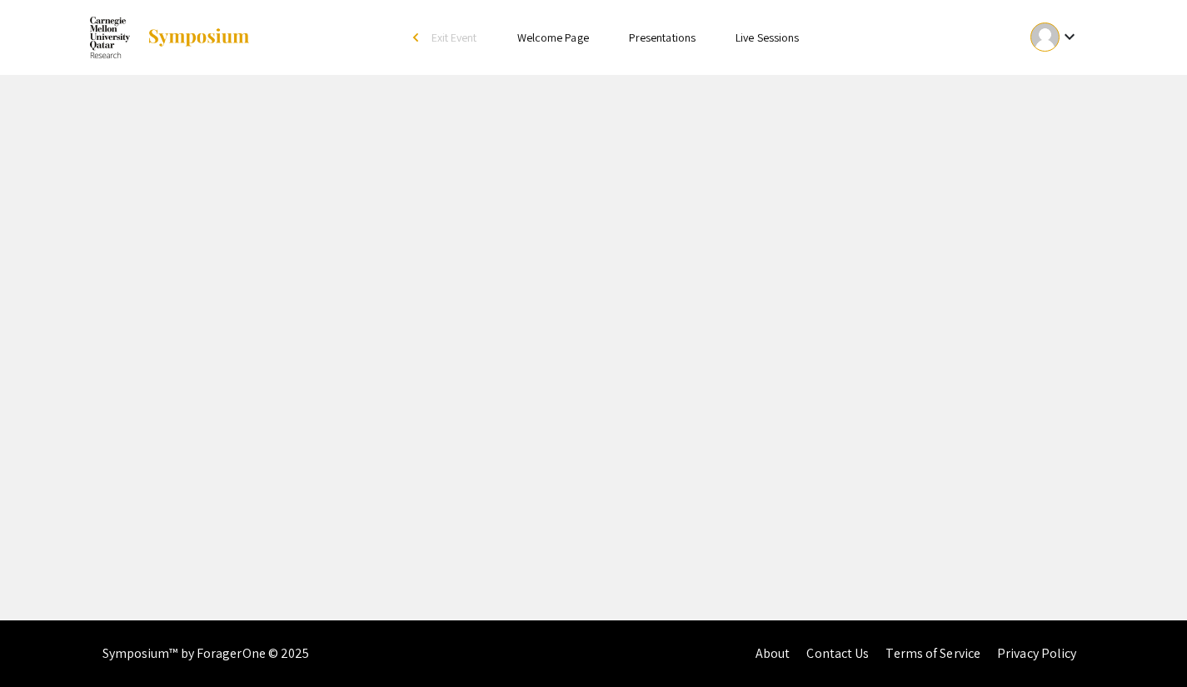
select select "custom"
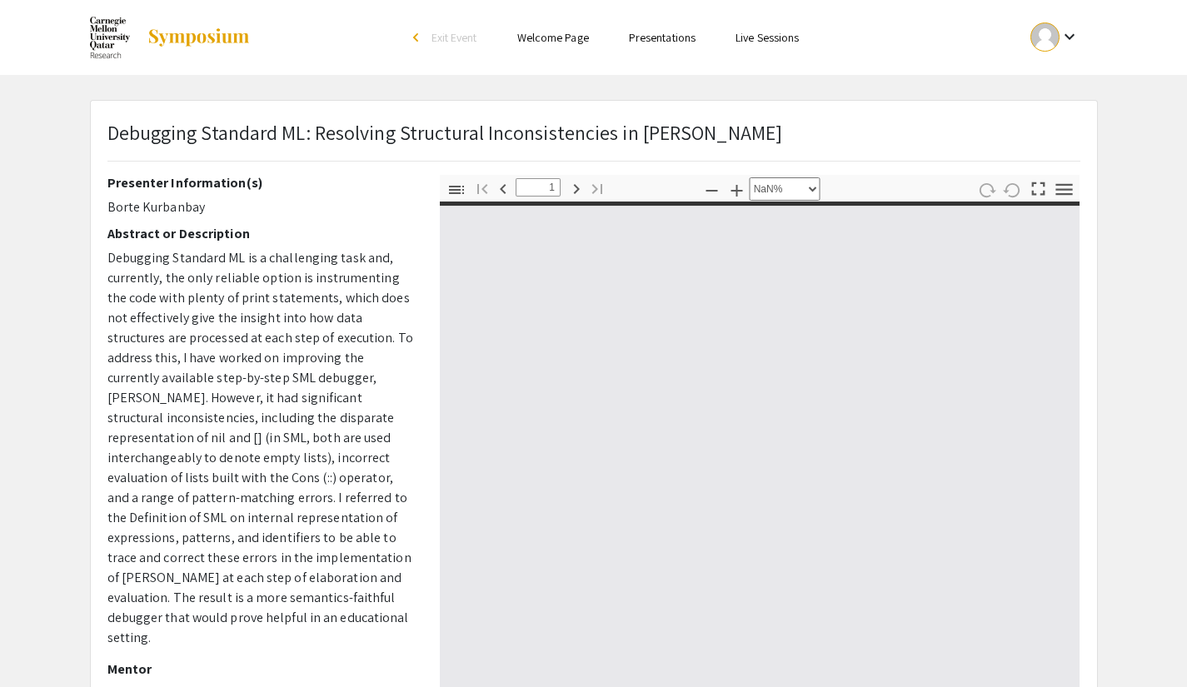
type input "0"
select select "custom"
type input "1"
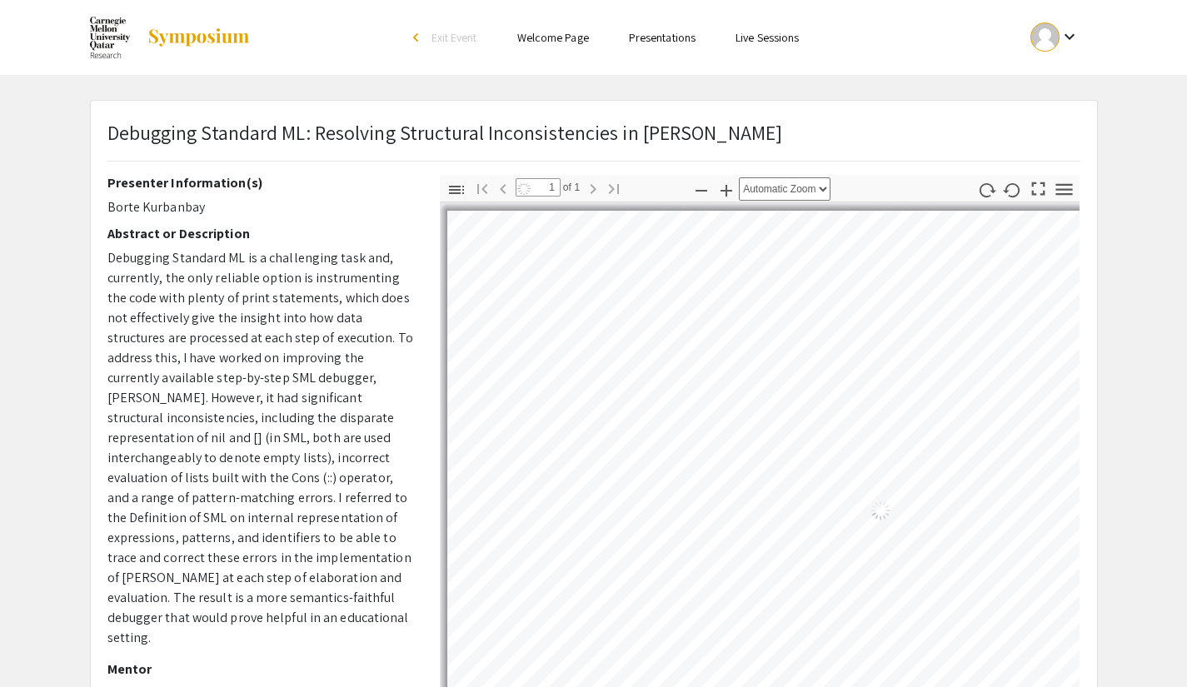
select select "auto"
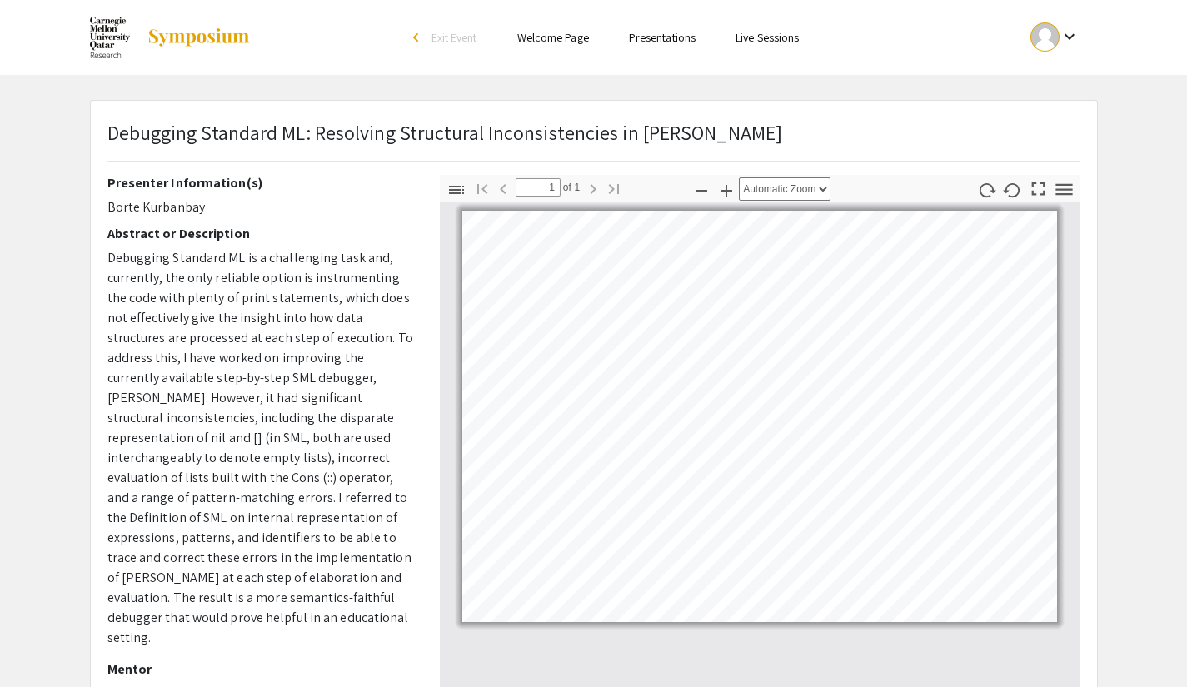
click at [198, 340] on p "Debugging Standard ML is a challenging task and, currently, the only reliable o…" at bounding box center [260, 448] width 307 height 400
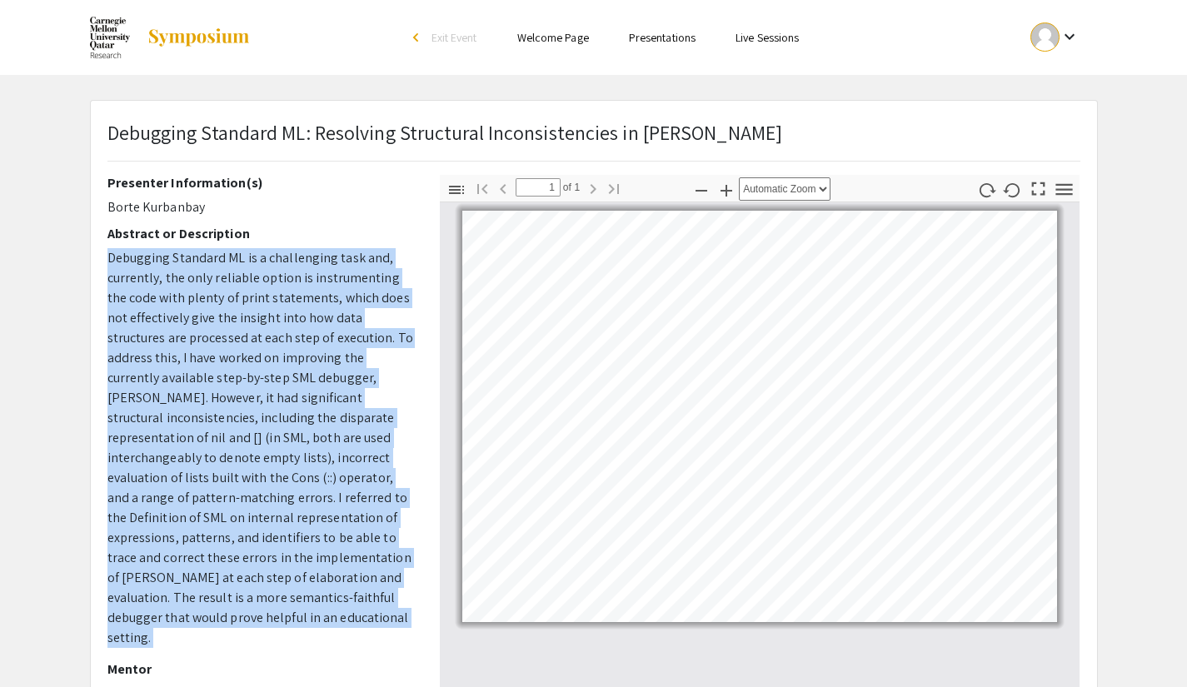
click at [198, 340] on p "Debugging Standard ML is a challenging task and, currently, the only reliable o…" at bounding box center [260, 448] width 307 height 400
click at [212, 371] on p "Debugging Standard ML is a challenging task and, currently, the only reliable o…" at bounding box center [260, 448] width 307 height 400
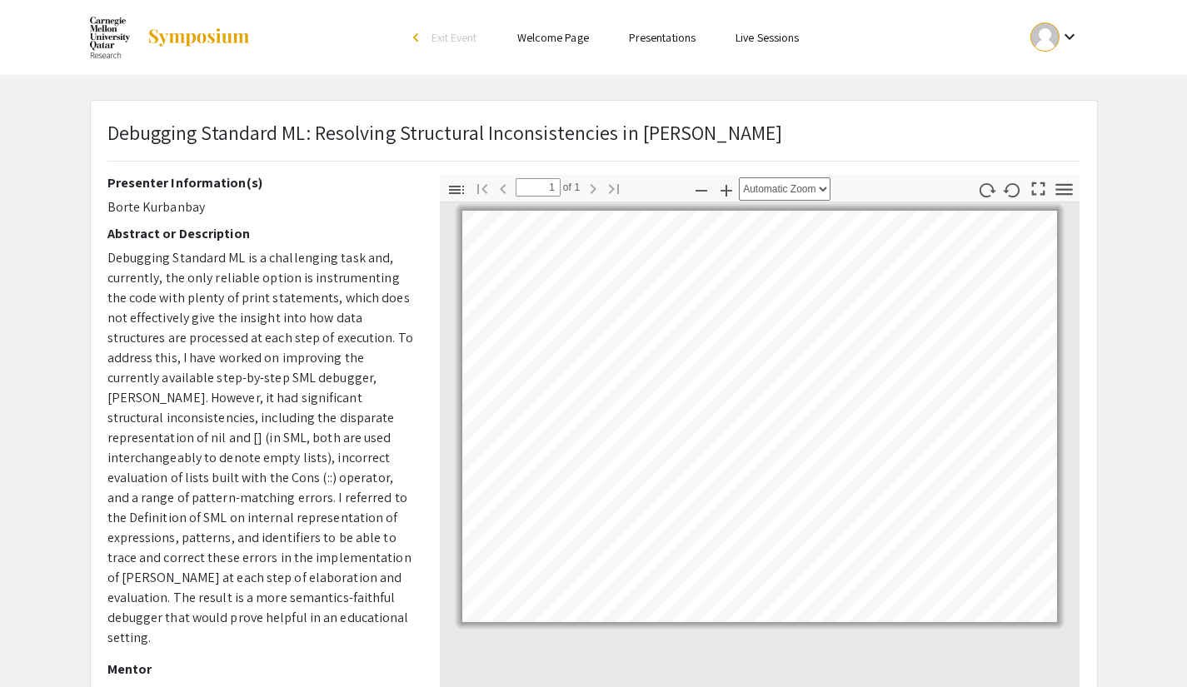
click at [285, 451] on p "Debugging Standard ML is a challenging task and, currently, the only reliable o…" at bounding box center [260, 448] width 307 height 400
click at [296, 483] on p "Debugging Standard ML is a challenging task and, currently, the only reliable o…" at bounding box center [260, 448] width 307 height 400
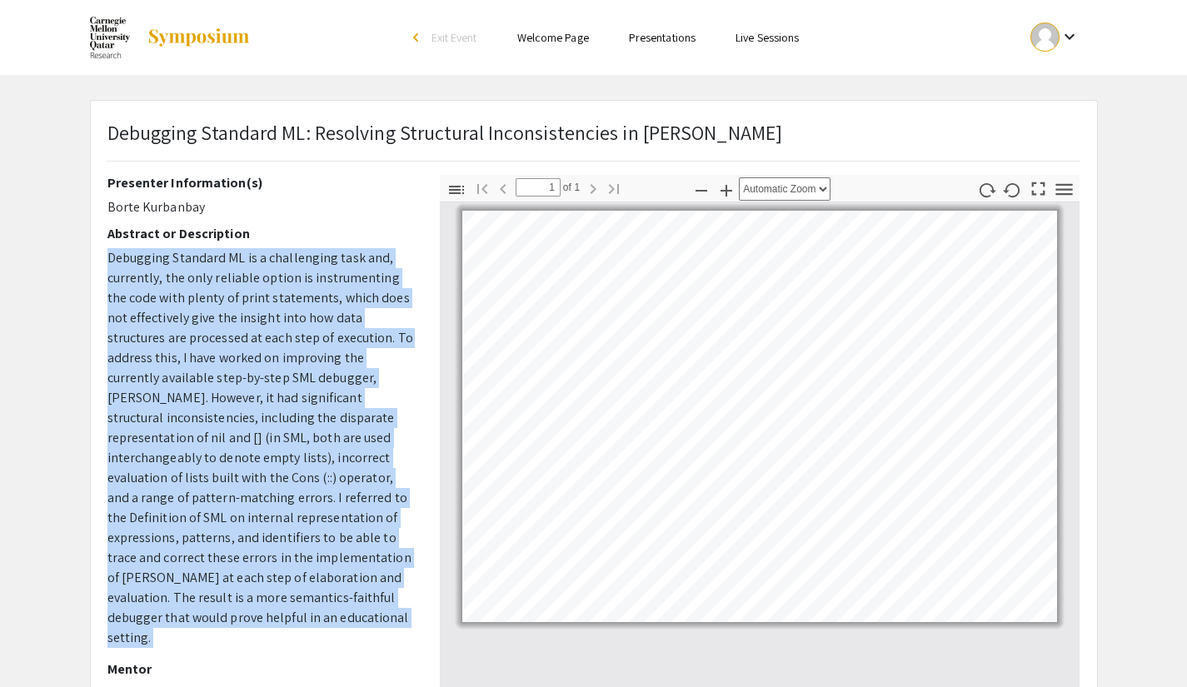
click at [296, 483] on p "Debugging Standard ML is a challenging task and, currently, the only reliable o…" at bounding box center [260, 448] width 307 height 400
click at [301, 515] on p "Debugging Standard ML is a challenging task and, currently, the only reliable o…" at bounding box center [260, 448] width 307 height 400
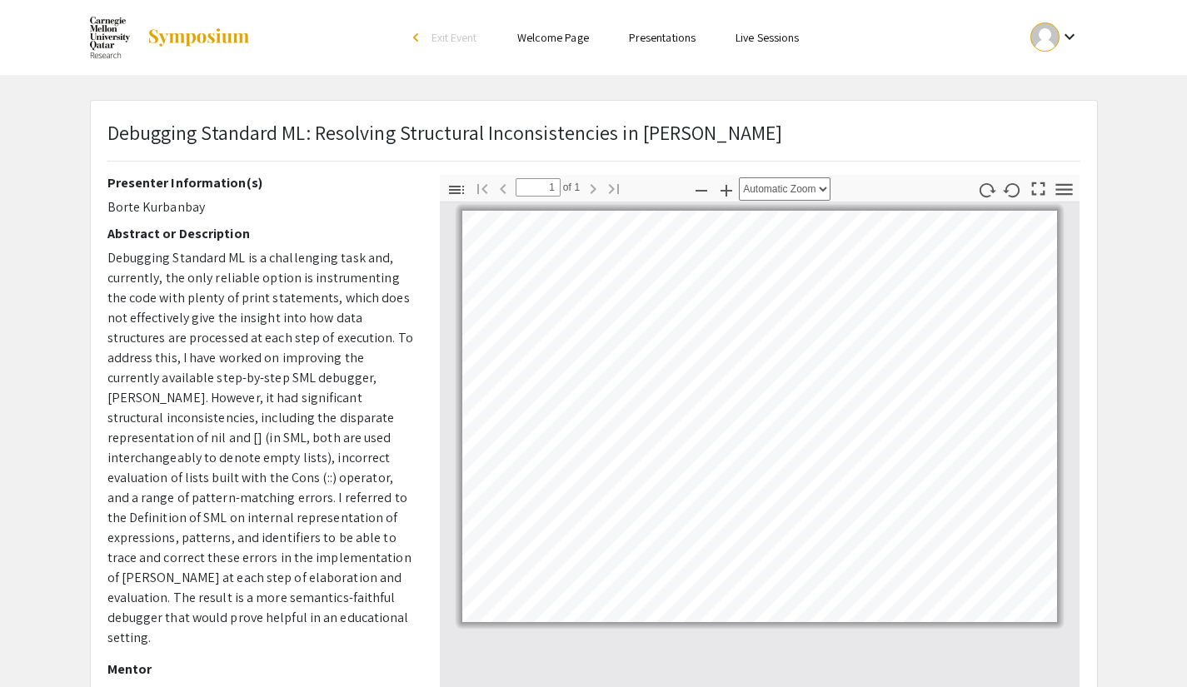
click at [303, 535] on p "Debugging Standard ML is a challenging task and, currently, the only reliable o…" at bounding box center [260, 448] width 307 height 400
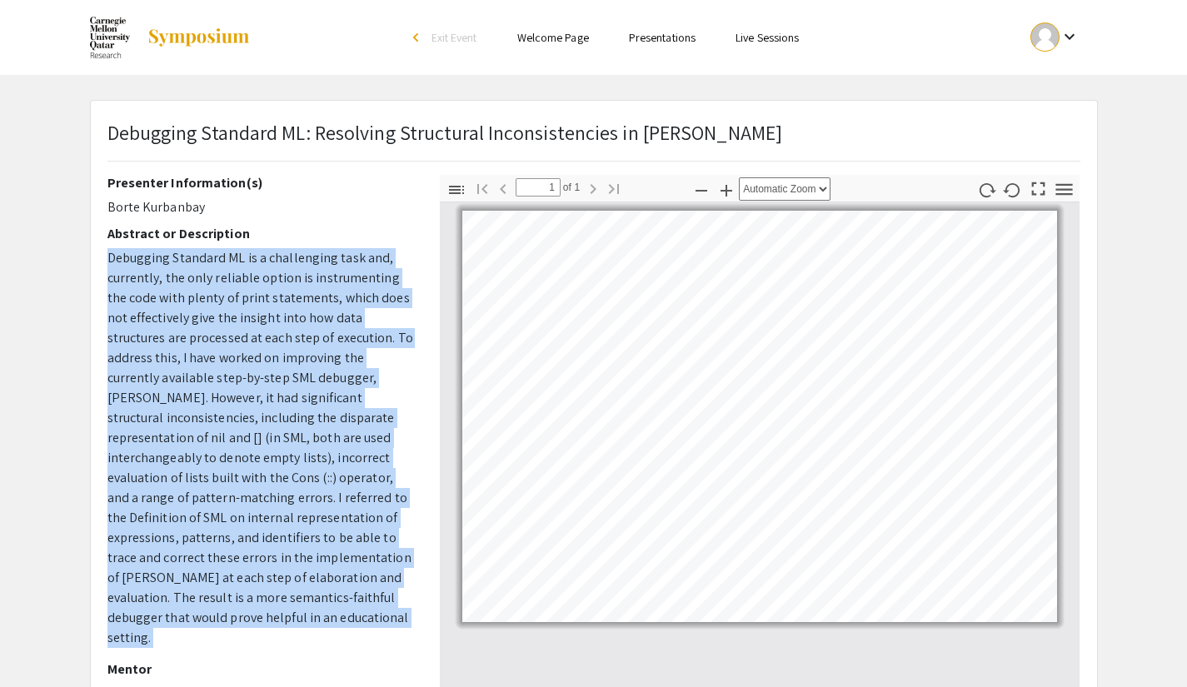
click at [303, 535] on p "Debugging Standard ML is a challenging task and, currently, the only reliable o…" at bounding box center [260, 448] width 307 height 400
click at [309, 588] on p "Debugging Standard ML is a challenging task and, currently, the only reliable o…" at bounding box center [260, 448] width 307 height 400
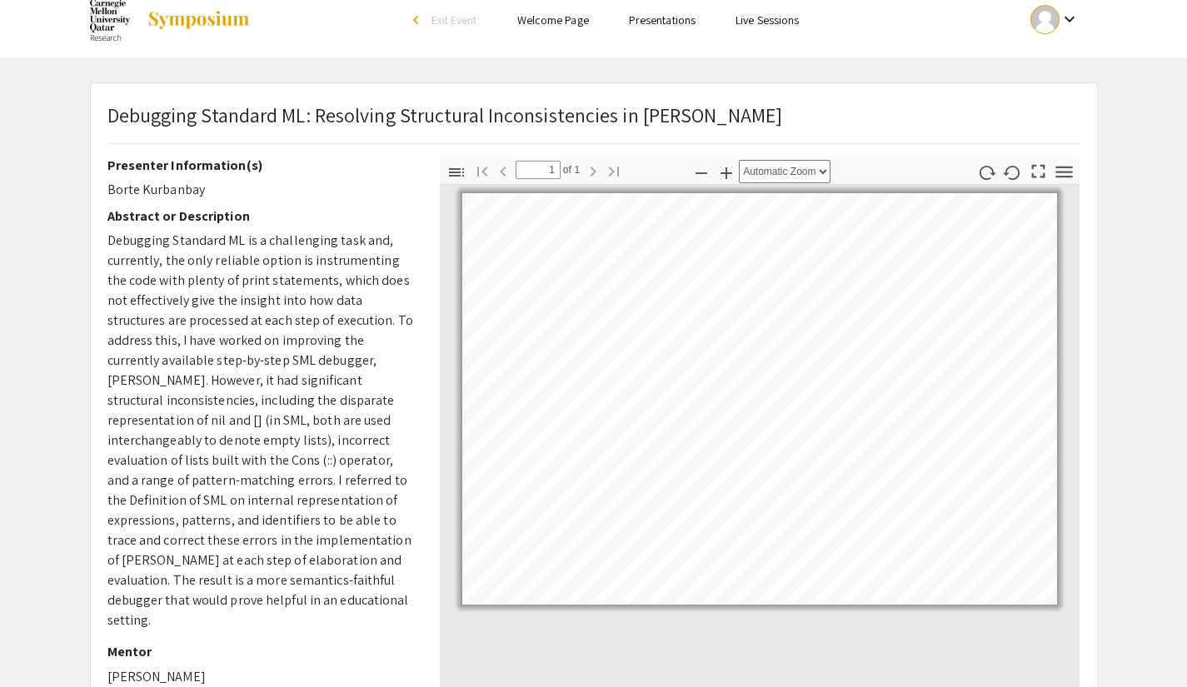
scroll to position [17, 0]
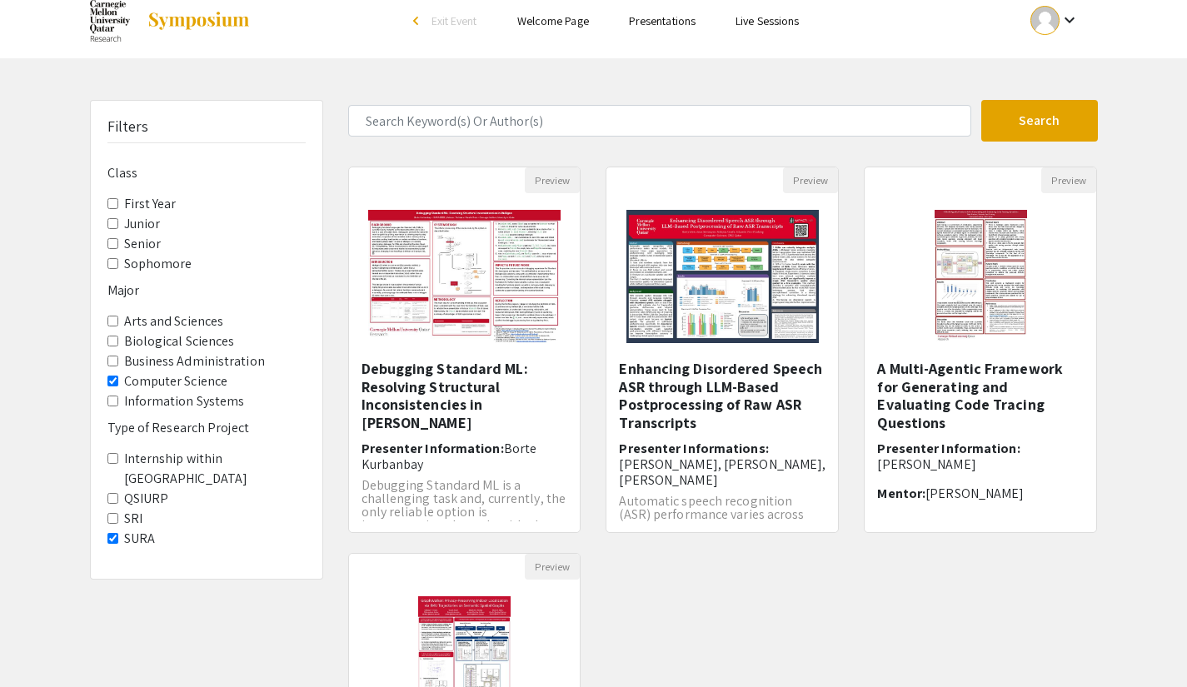
scroll to position [97, 0]
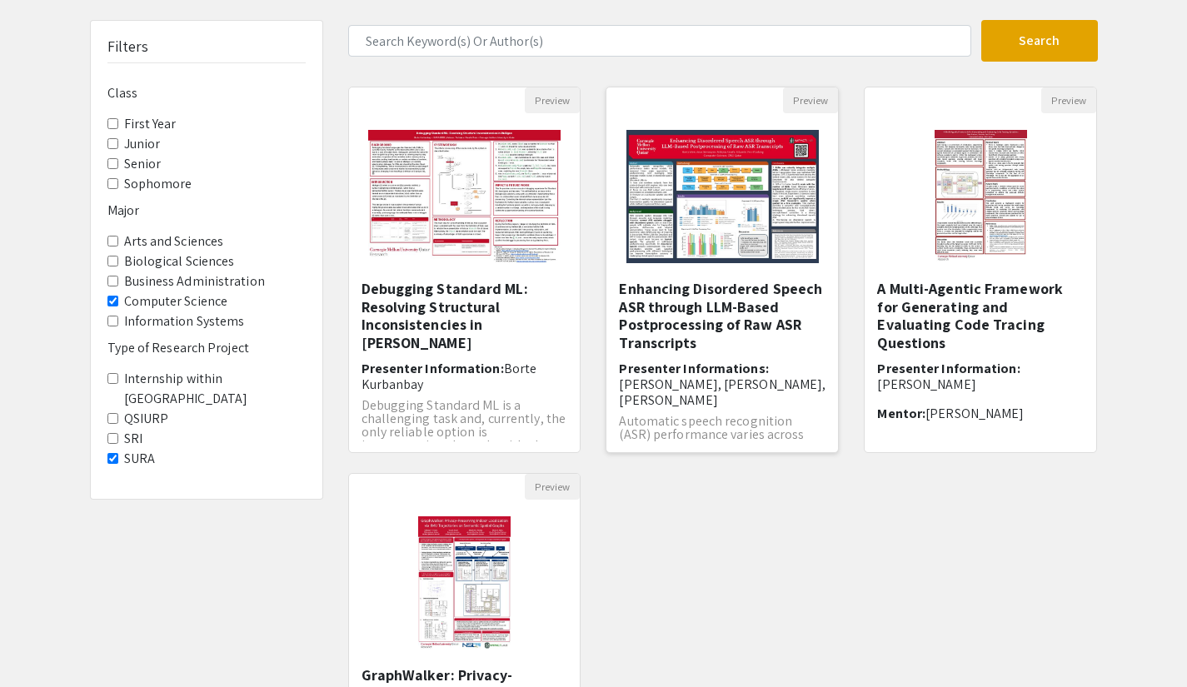
click at [747, 162] on img at bounding box center [723, 196] width 226 height 167
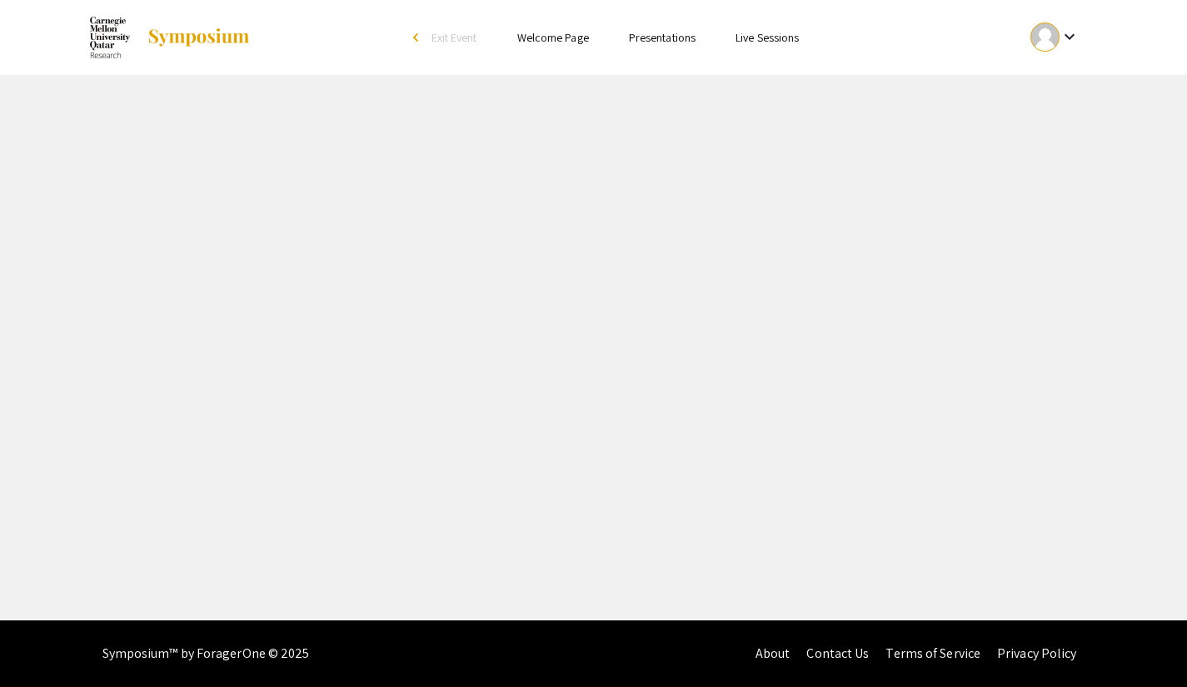
select select "custom"
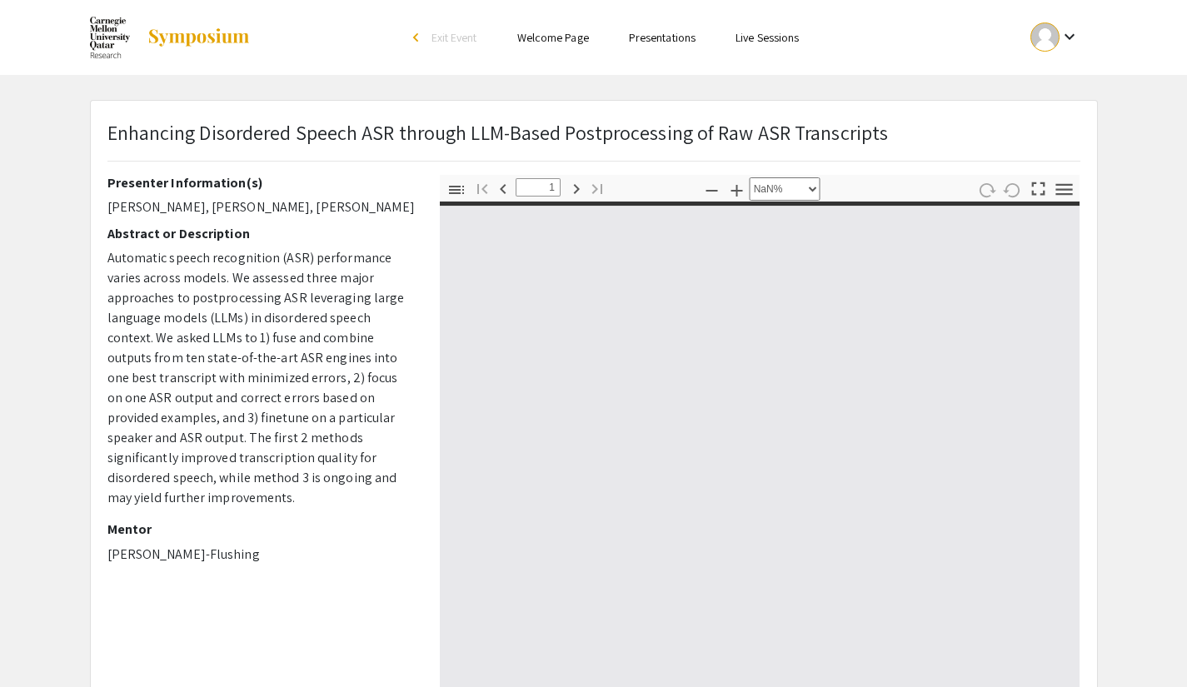
type input "0"
select select "custom"
type input "1"
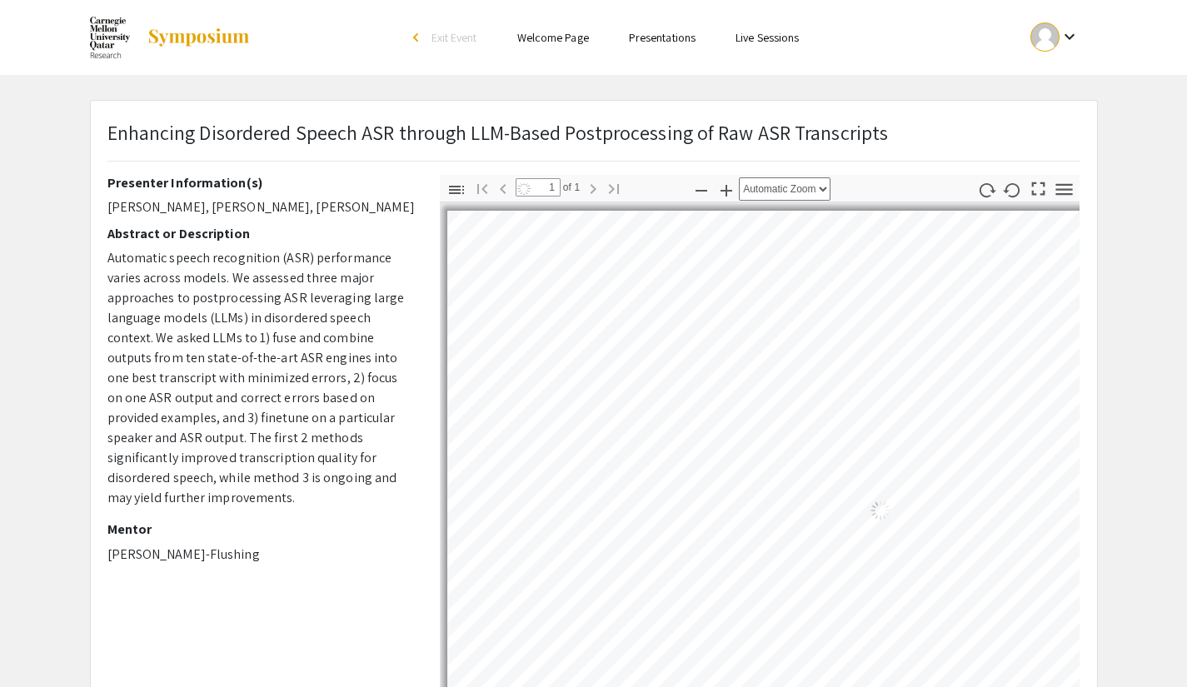
select select "page-fit"
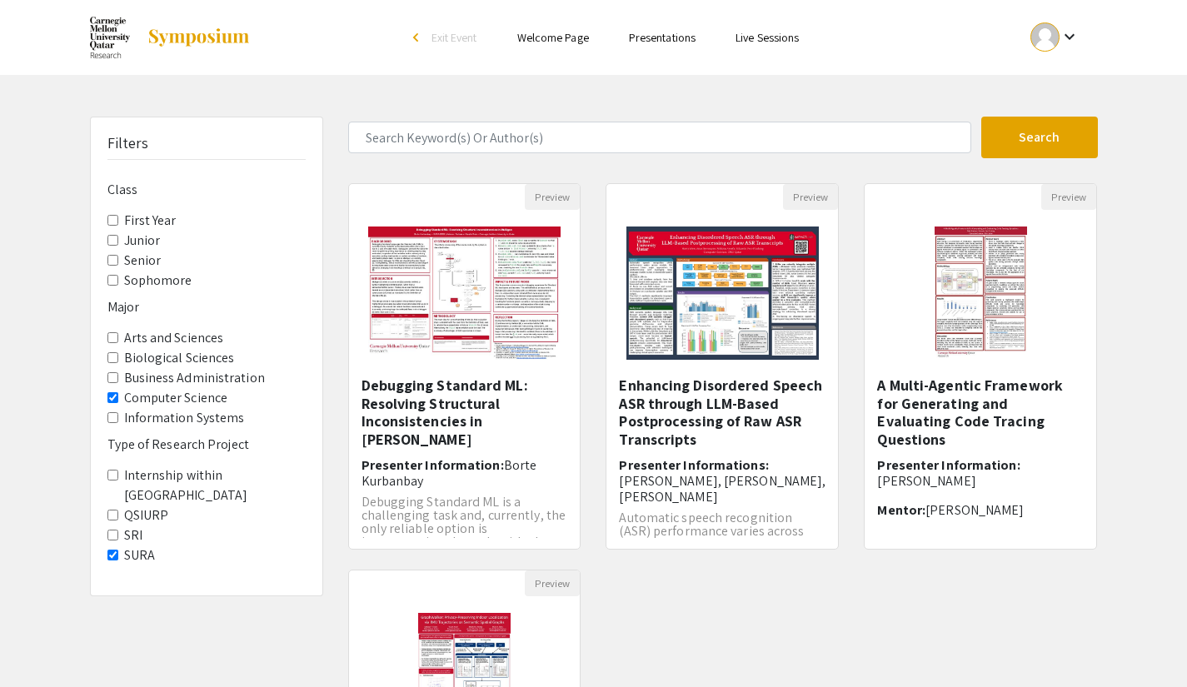
scroll to position [97, 0]
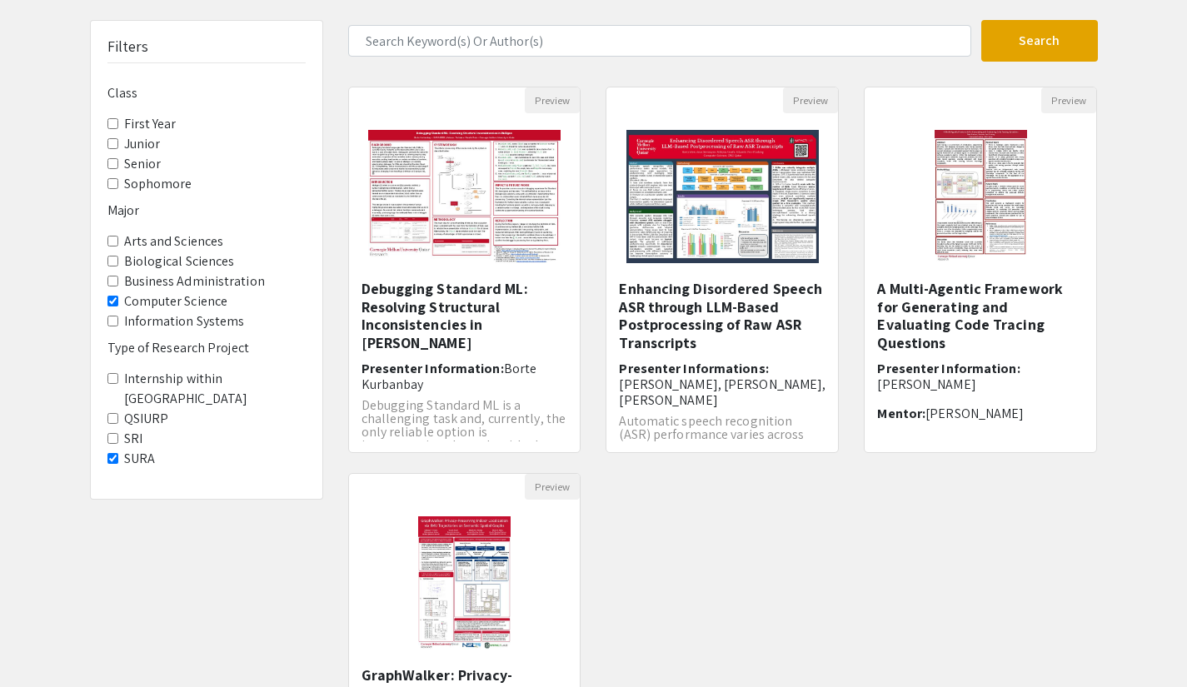
click at [133, 409] on label "QSIURP" at bounding box center [146, 419] width 45 height 20
click at [118, 413] on Project-QSIURP "QSIURP" at bounding box center [112, 418] width 11 height 11
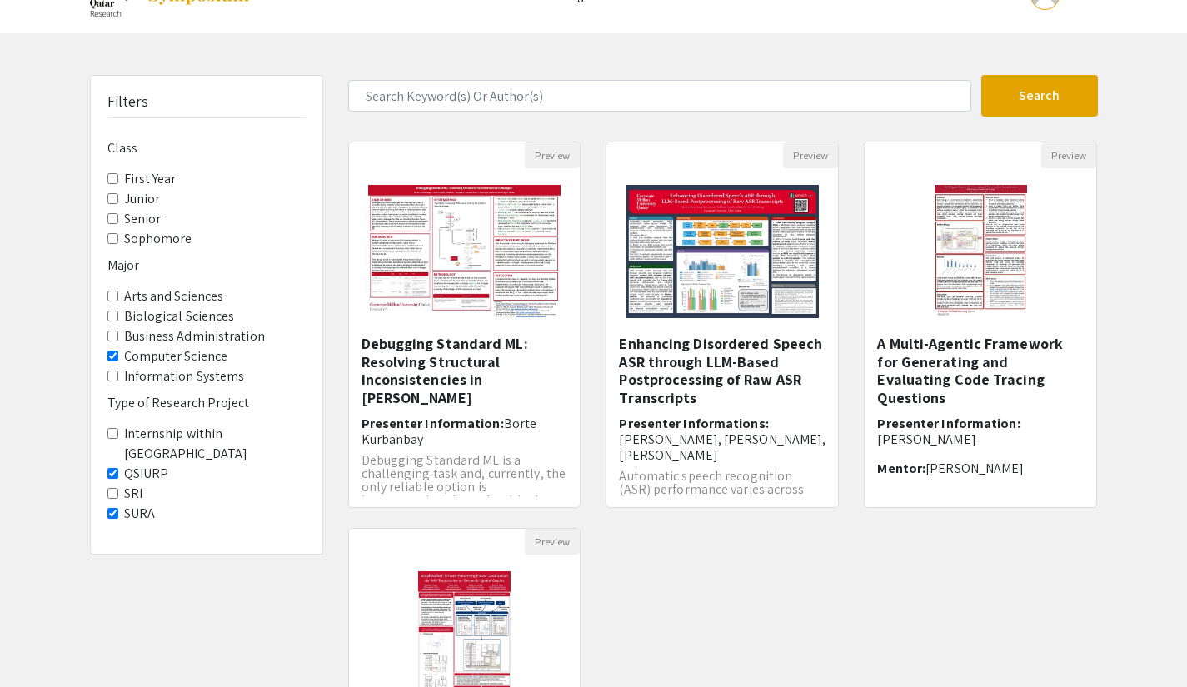
scroll to position [43, 0]
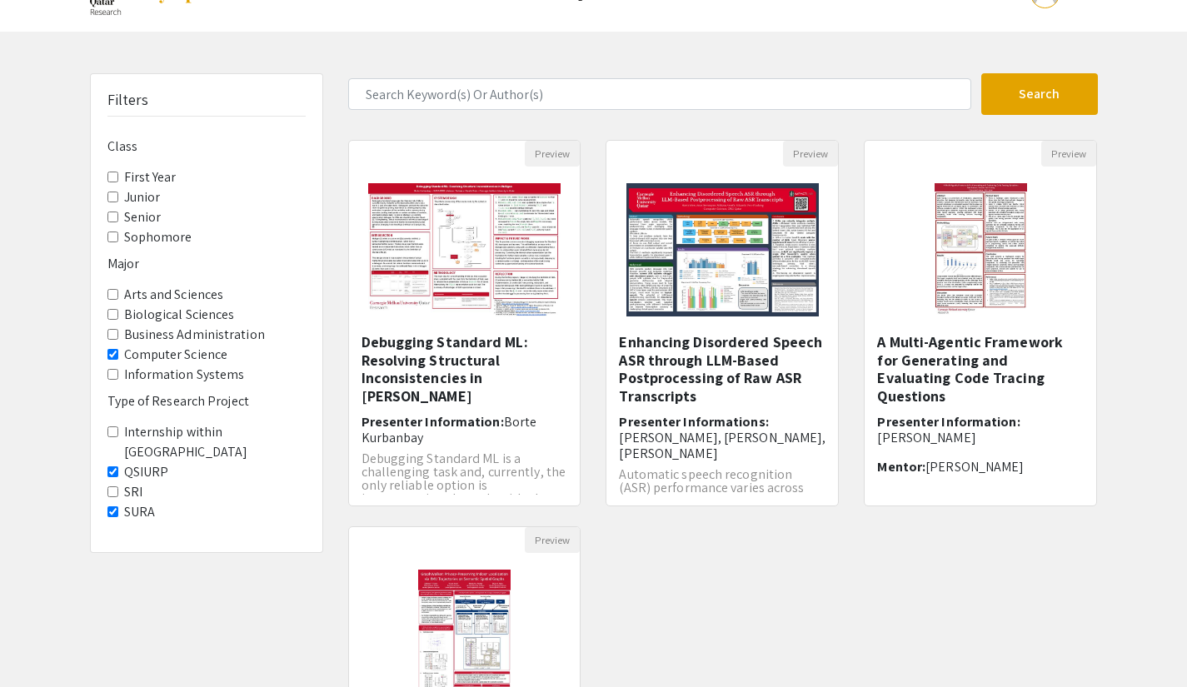
click at [119, 462] on span "QSIURP" at bounding box center [206, 472] width 198 height 20
click at [109, 466] on Project-QSIURP "QSIURP" at bounding box center [112, 471] width 11 height 11
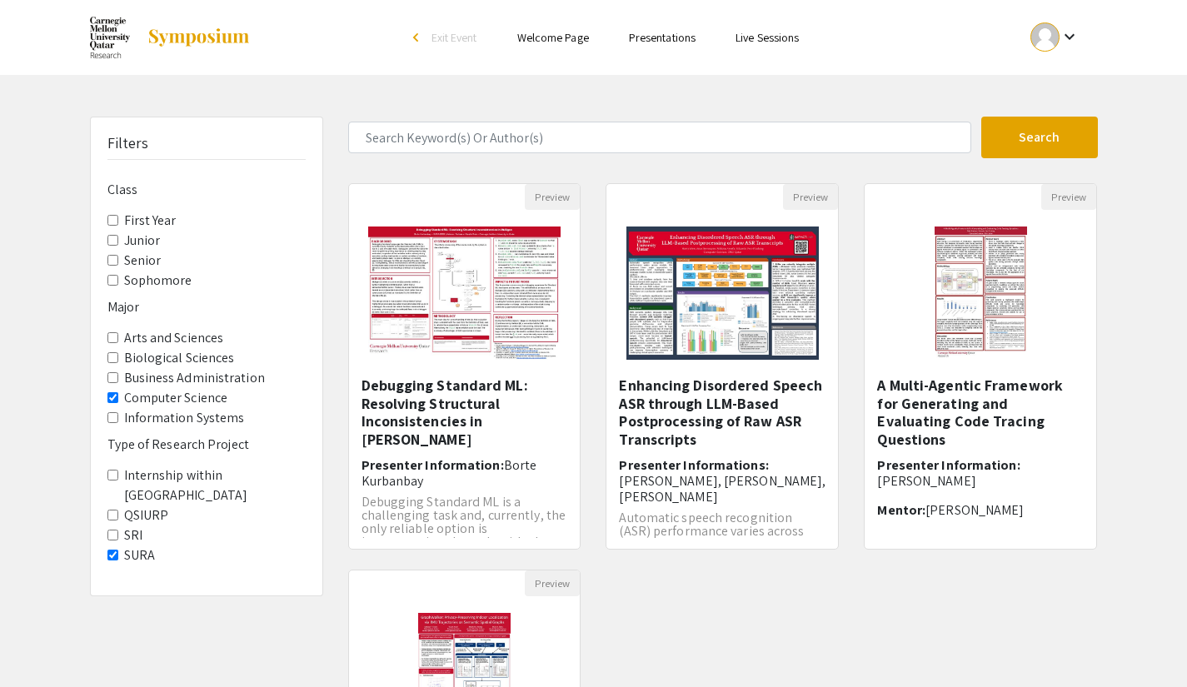
click at [107, 401] on Science "Computer Science" at bounding box center [112, 397] width 11 height 11
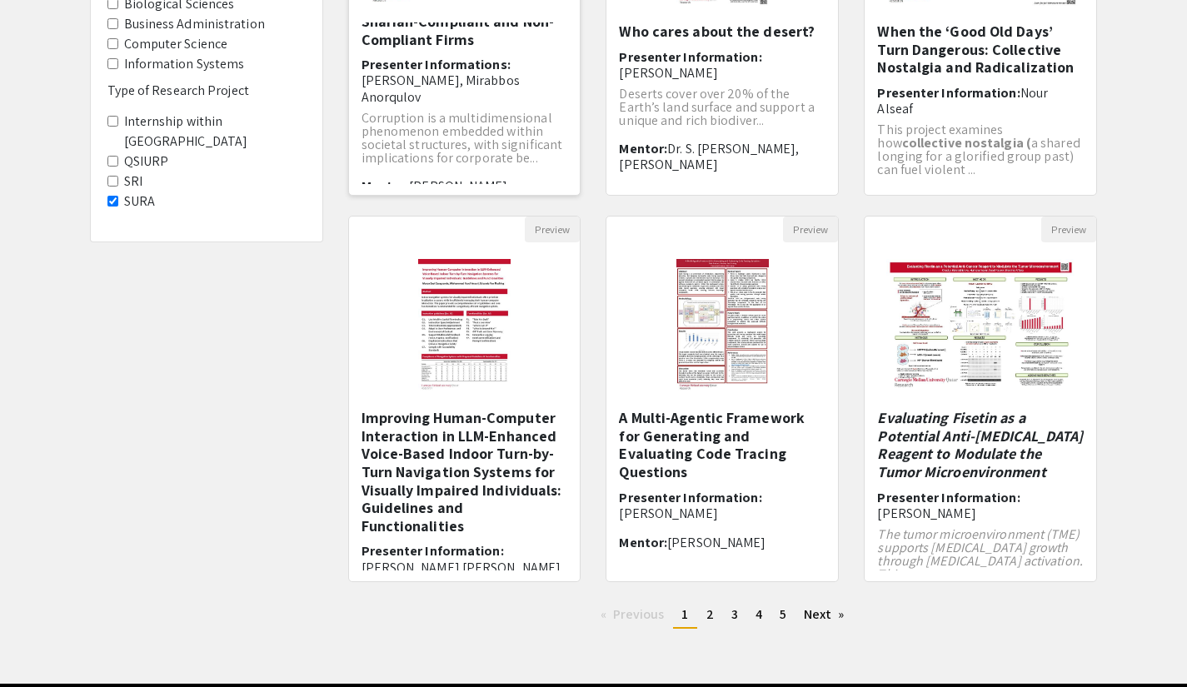
scroll to position [38, 0]
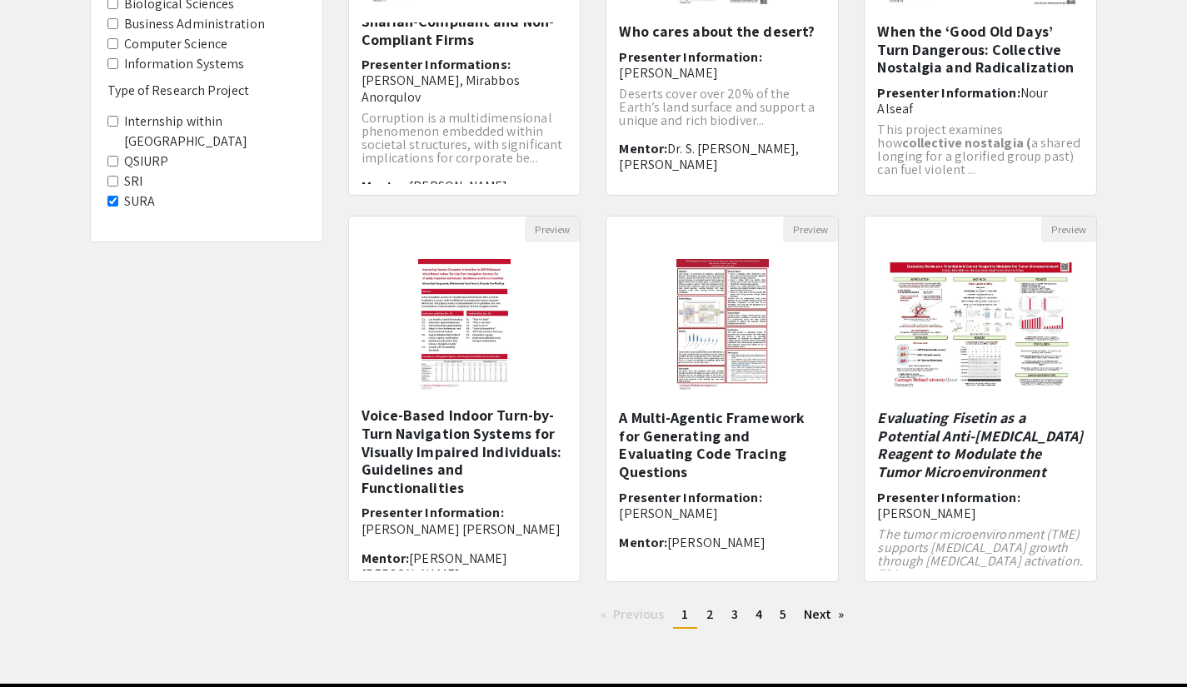
click at [695, 626] on li "You're on page 1" at bounding box center [684, 615] width 23 height 27
click at [717, 616] on link "page 2" at bounding box center [710, 614] width 24 height 25
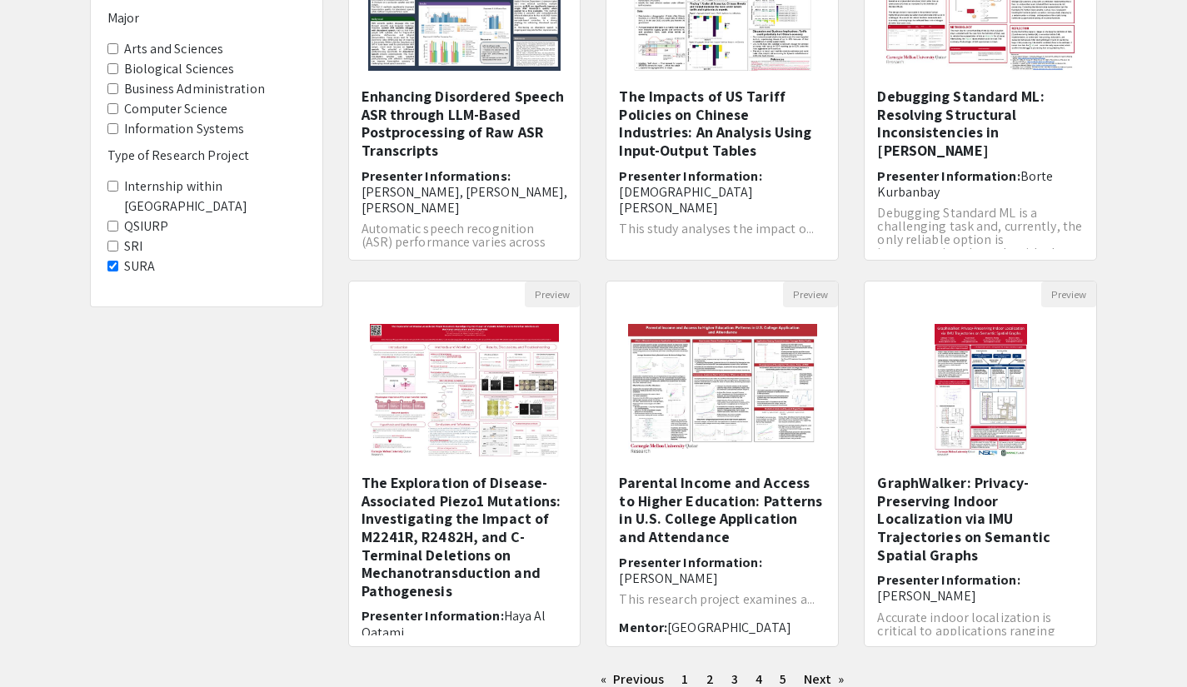
scroll to position [417, 0]
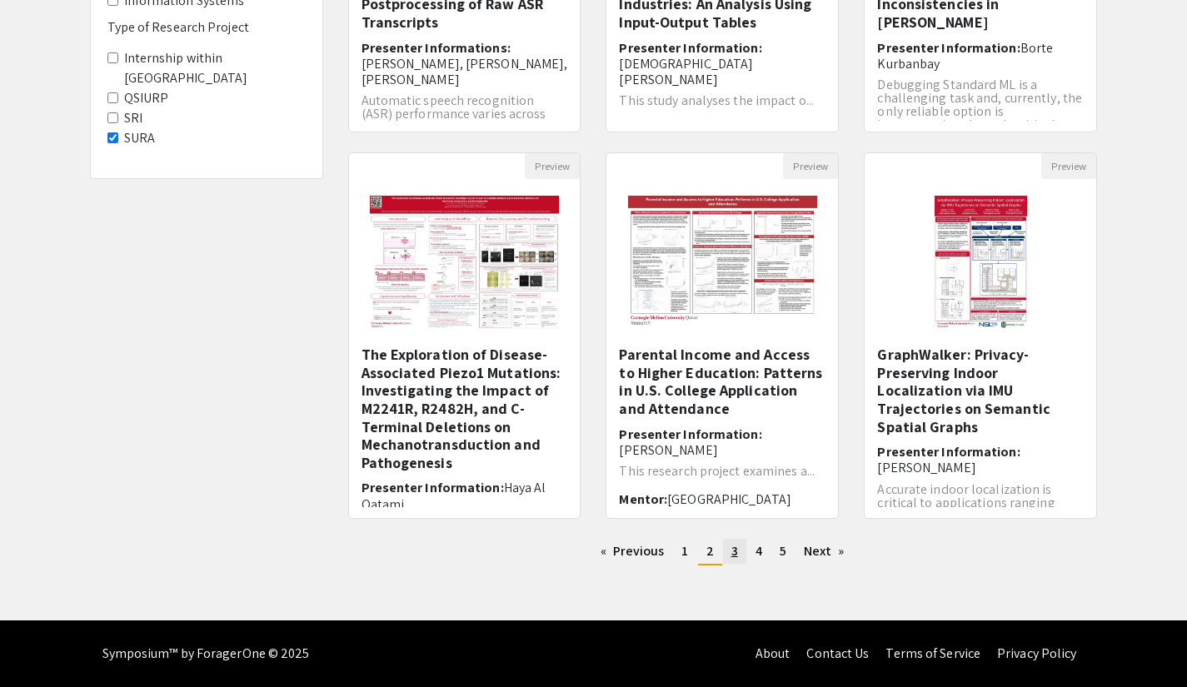
click at [731, 552] on span "3" at bounding box center [734, 550] width 7 height 17
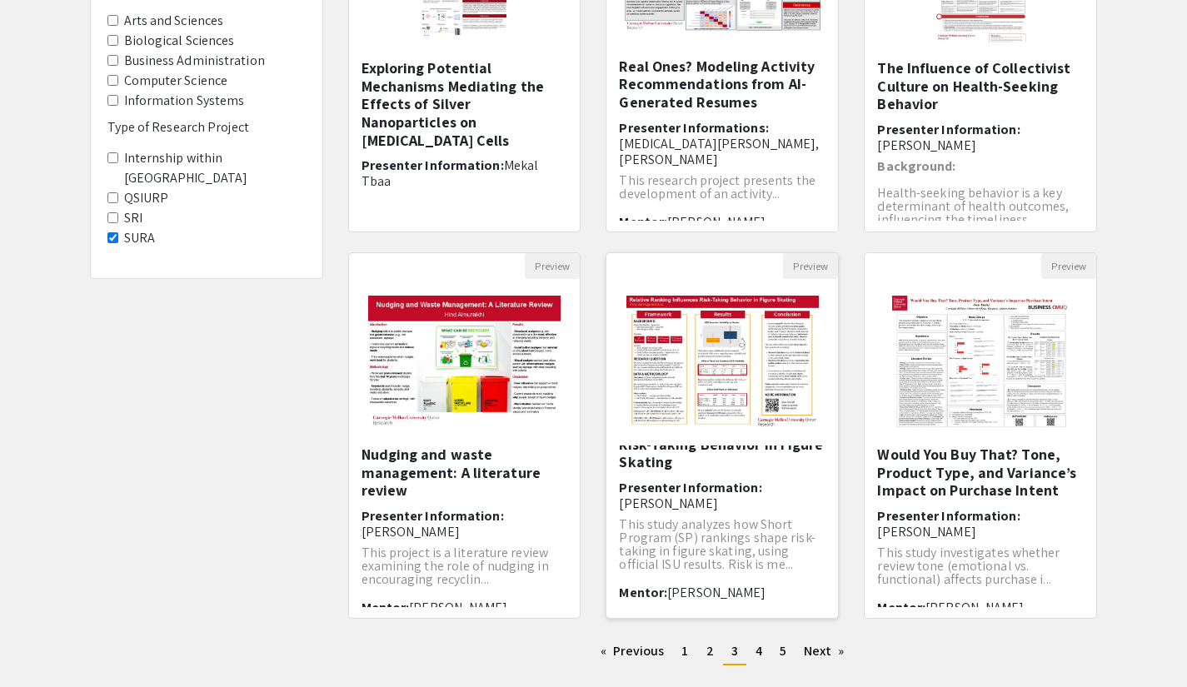
scroll to position [417, 0]
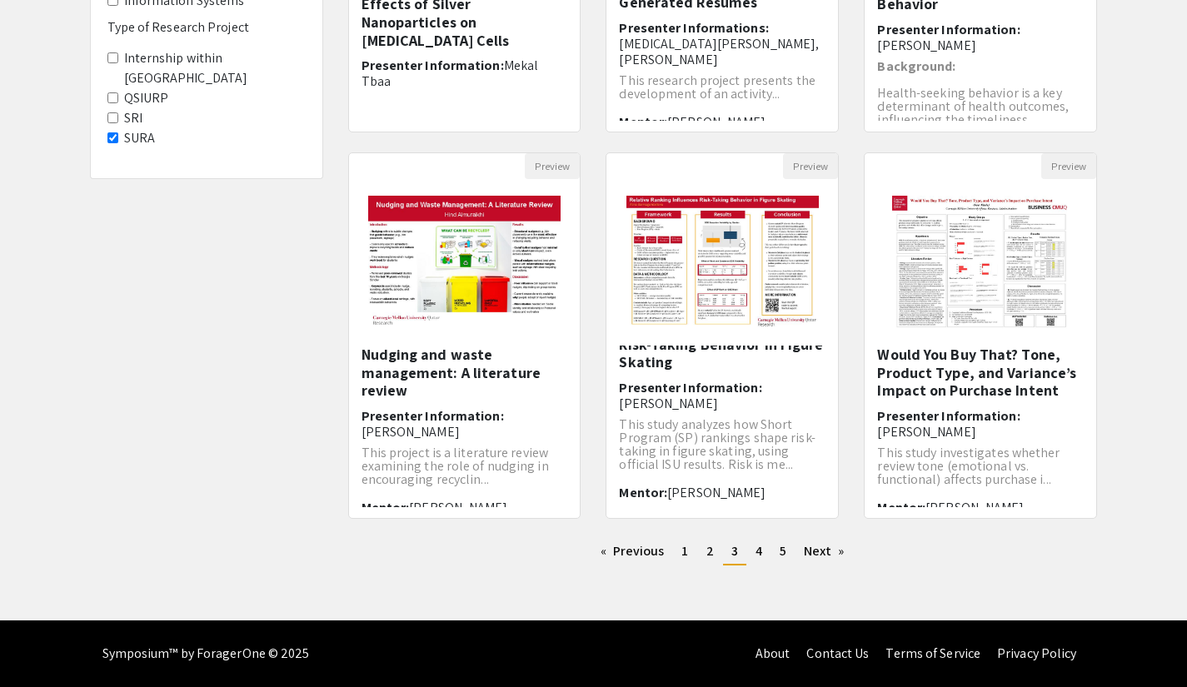
click at [756, 566] on div "Previous page 3 / 5 page 1 page 2 You're on page 3 page 4 page 5 Next page" at bounding box center [723, 559] width 774 height 40
click at [758, 553] on span "4" at bounding box center [758, 550] width 7 height 17
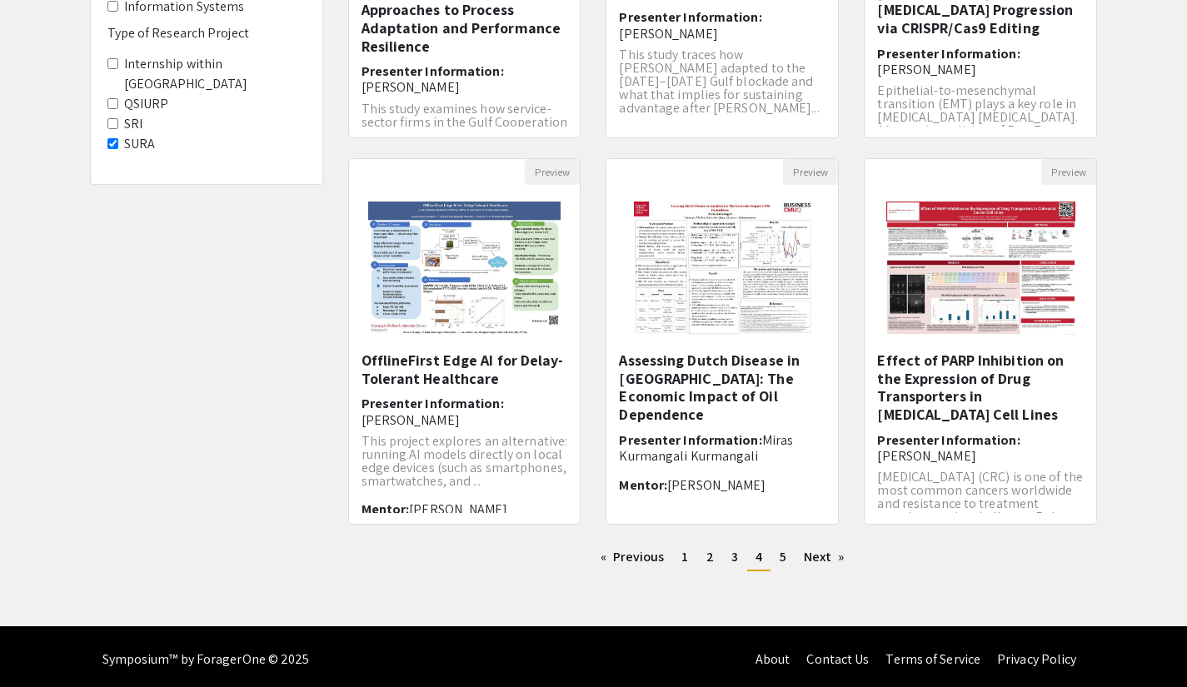
scroll to position [417, 0]
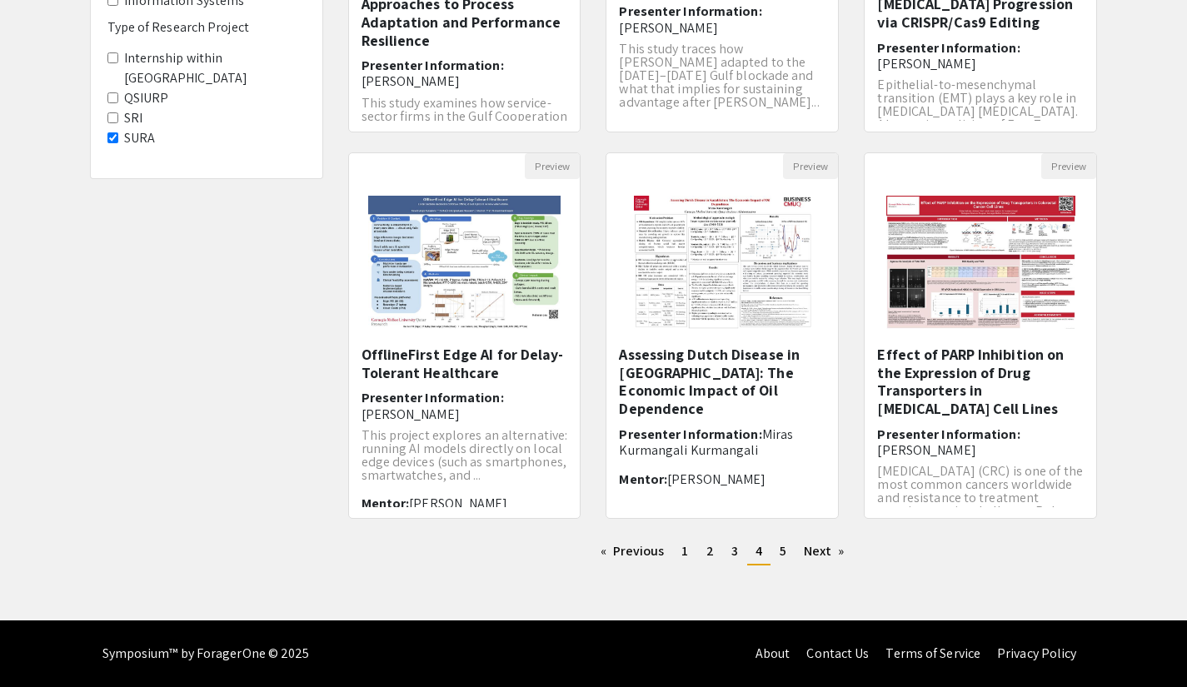
click at [788, 534] on div "Preview Assessing Dutch Disease in [GEOGRAPHIC_DATA]: The Economic Impact of Oi…" at bounding box center [722, 345] width 258 height 386
click at [792, 560] on link "page 5" at bounding box center [782, 551] width 23 height 25
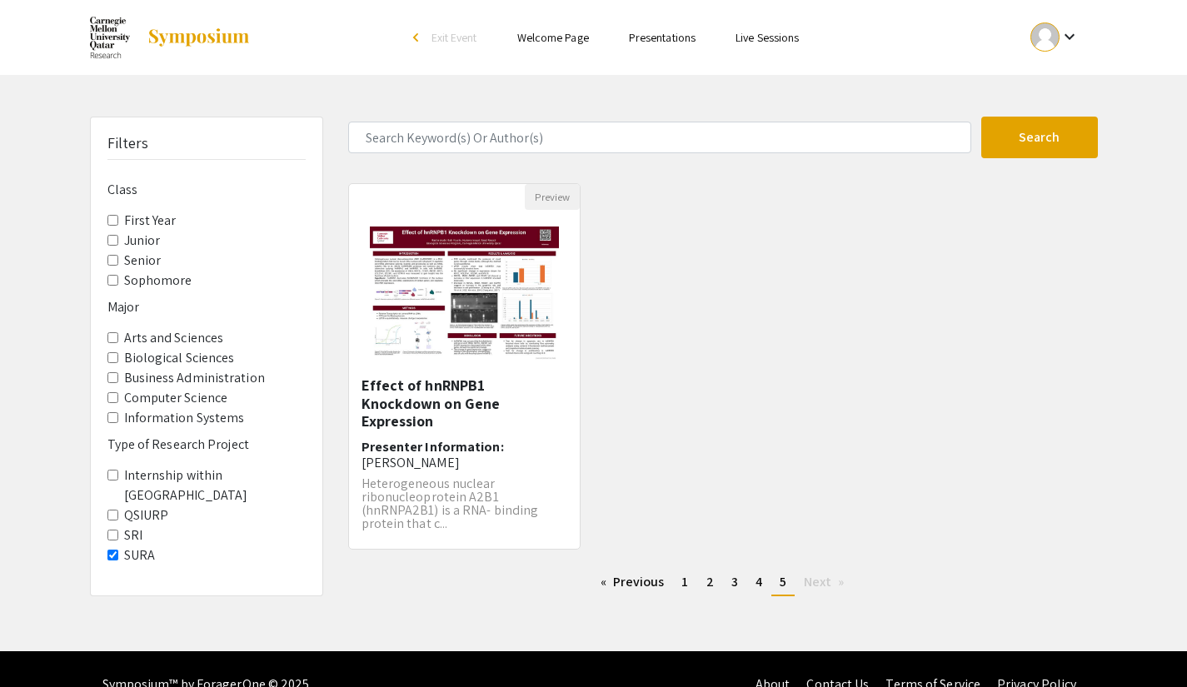
click at [139, 277] on label "Sophomore" at bounding box center [158, 281] width 68 height 20
click at [118, 277] on input "Sophomore" at bounding box center [112, 280] width 11 height 11
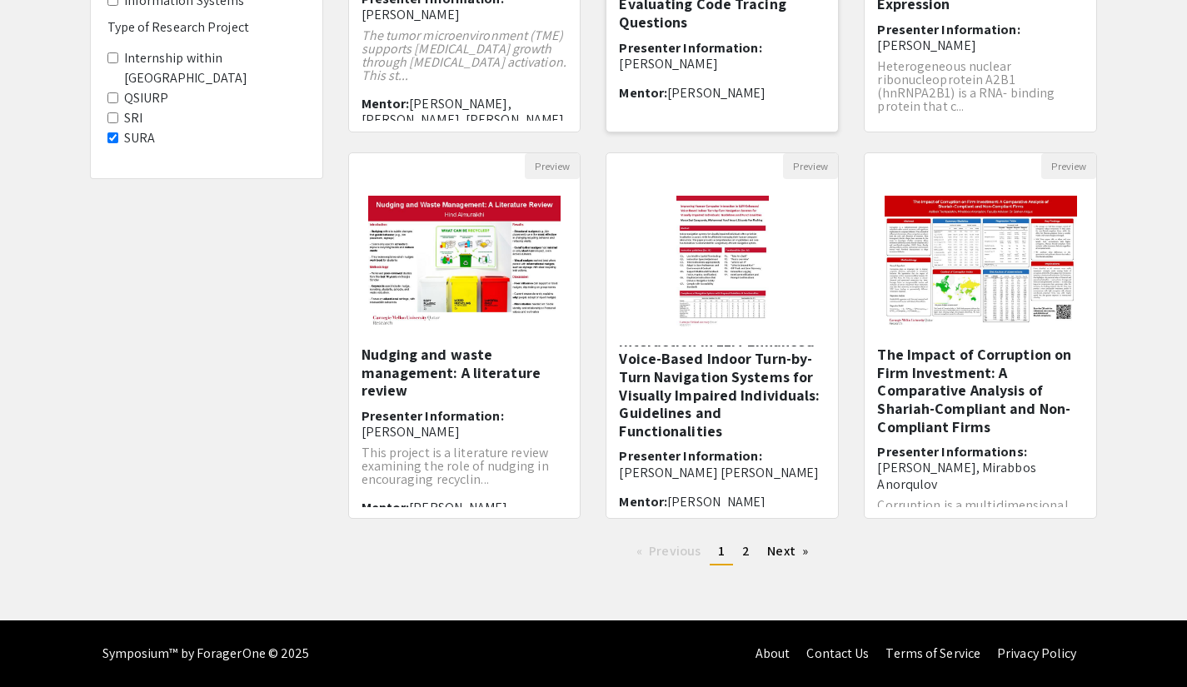
scroll to position [37, 0]
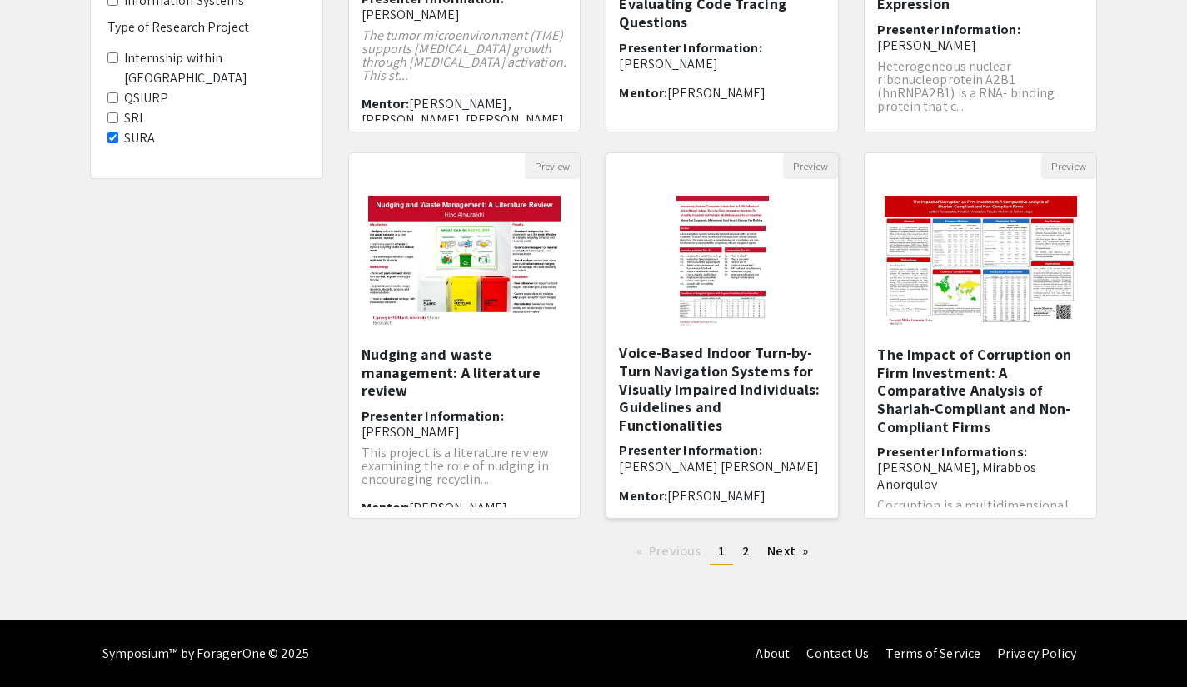
click at [749, 280] on img "Open Presentation <p>Improving Human-Computer Interaction in LLM-Enhanced Voice…" at bounding box center [723, 262] width 126 height 167
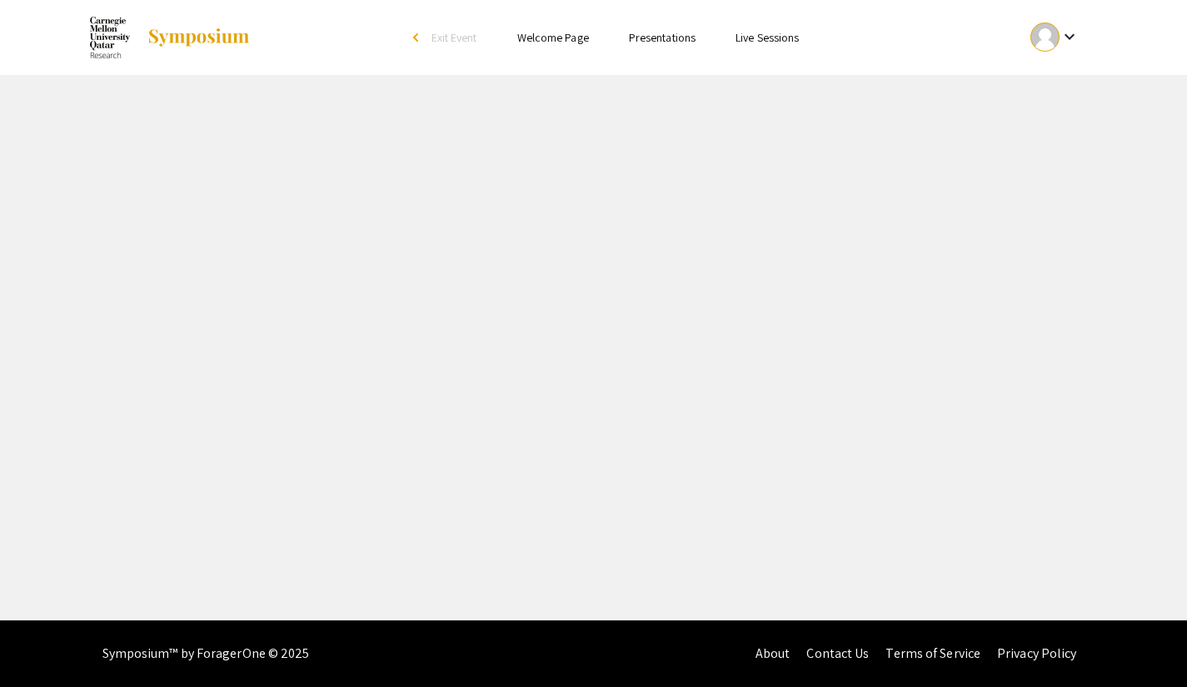
select select "custom"
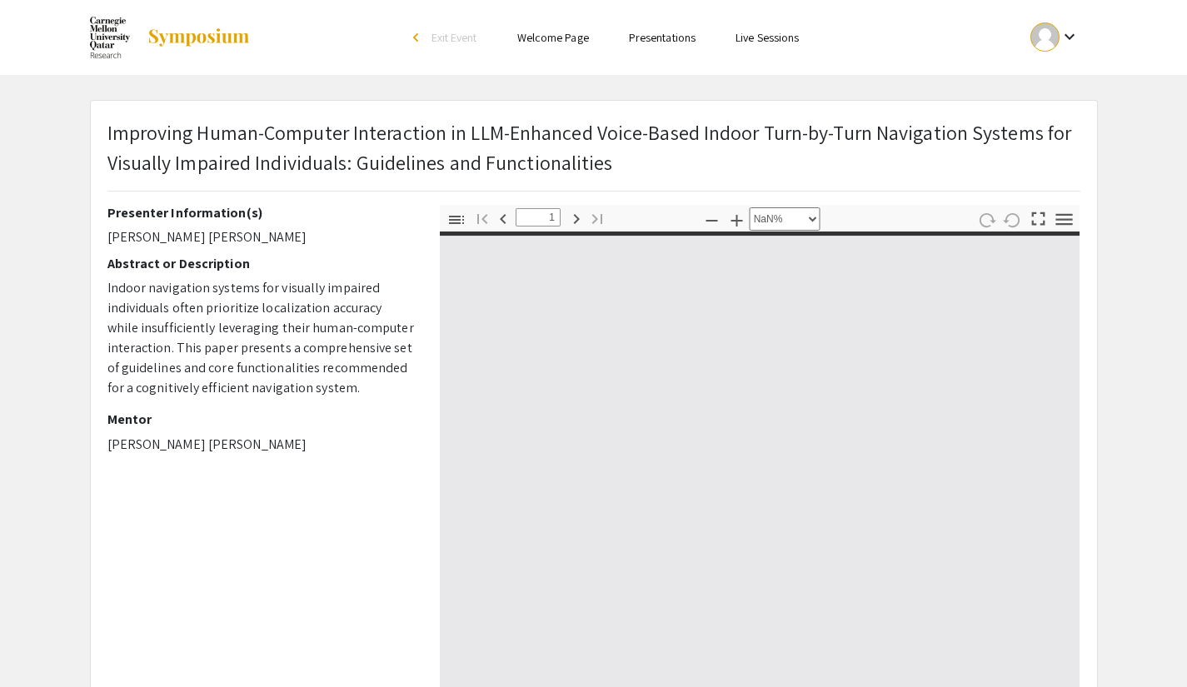
type input "0"
select select "custom"
type input "1"
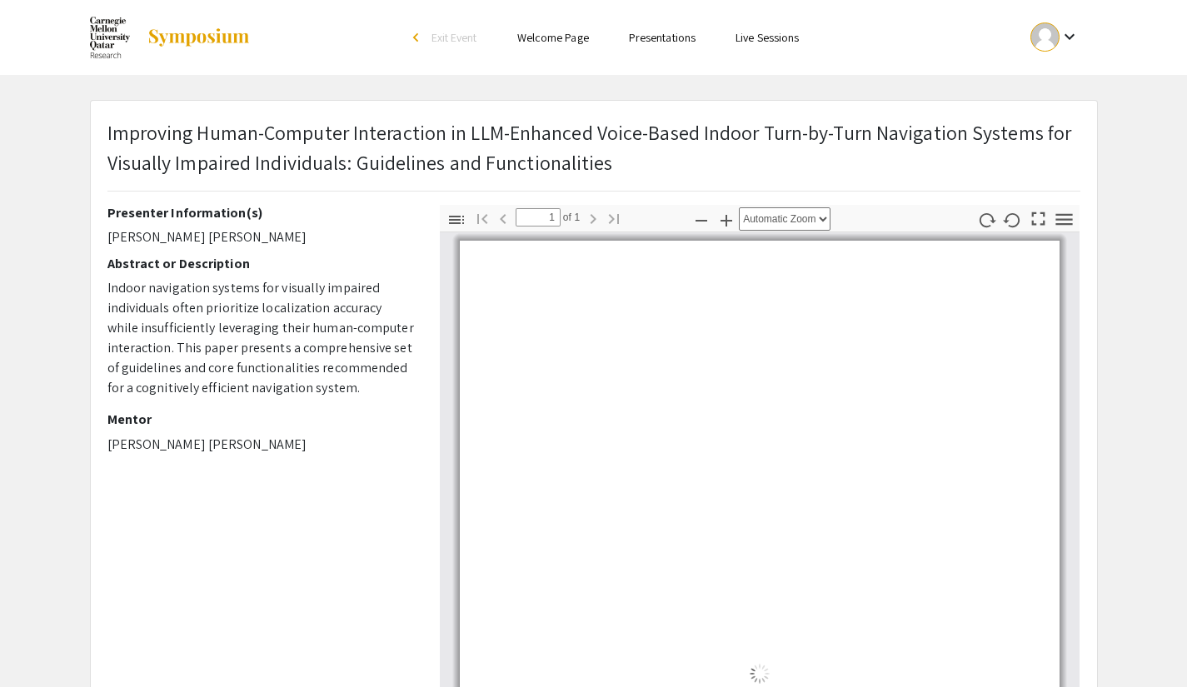
select select "auto"
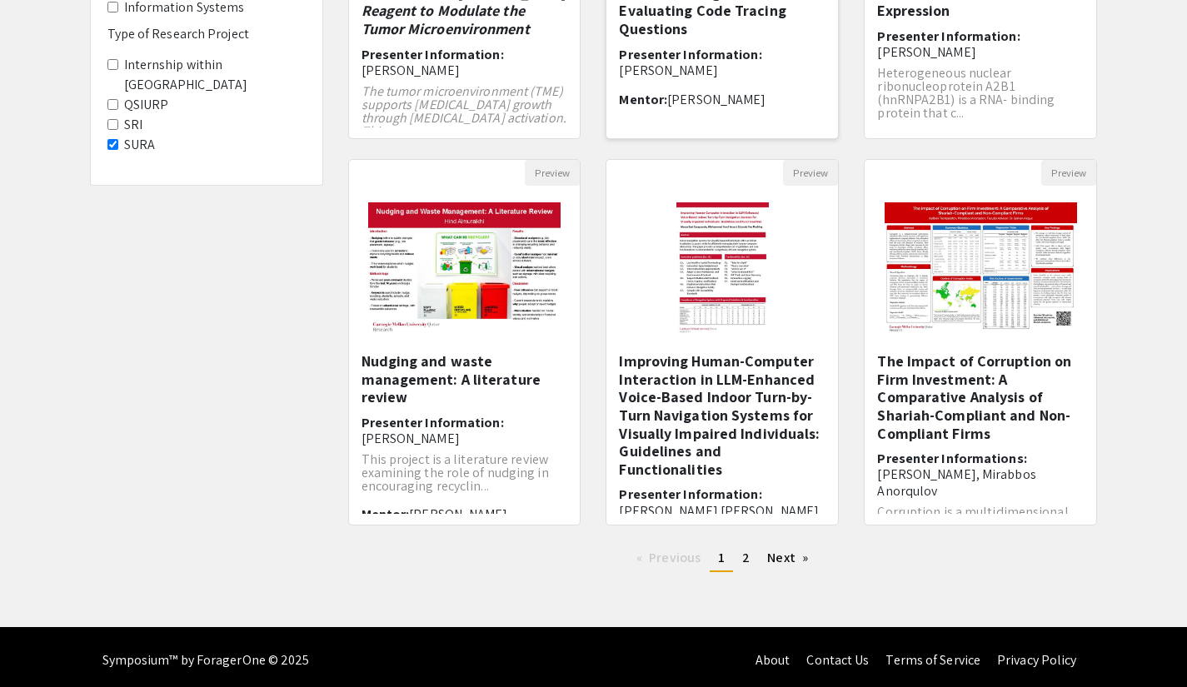
scroll to position [417, 0]
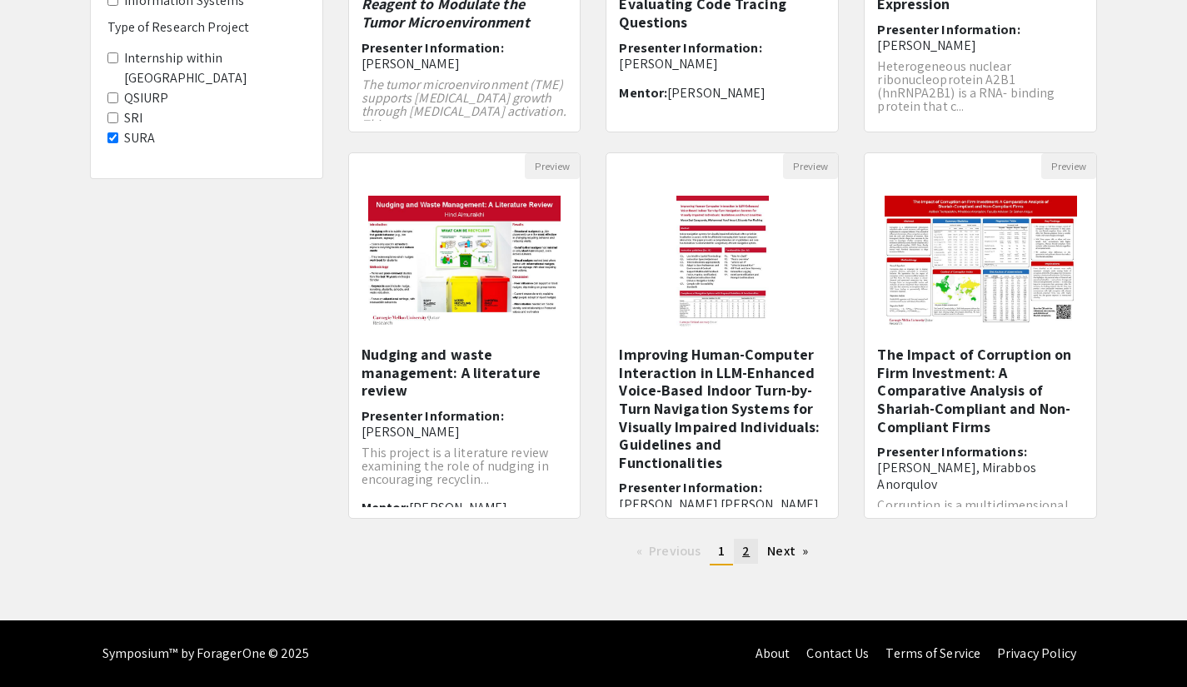
click at [754, 552] on link "page 2" at bounding box center [746, 551] width 24 height 25
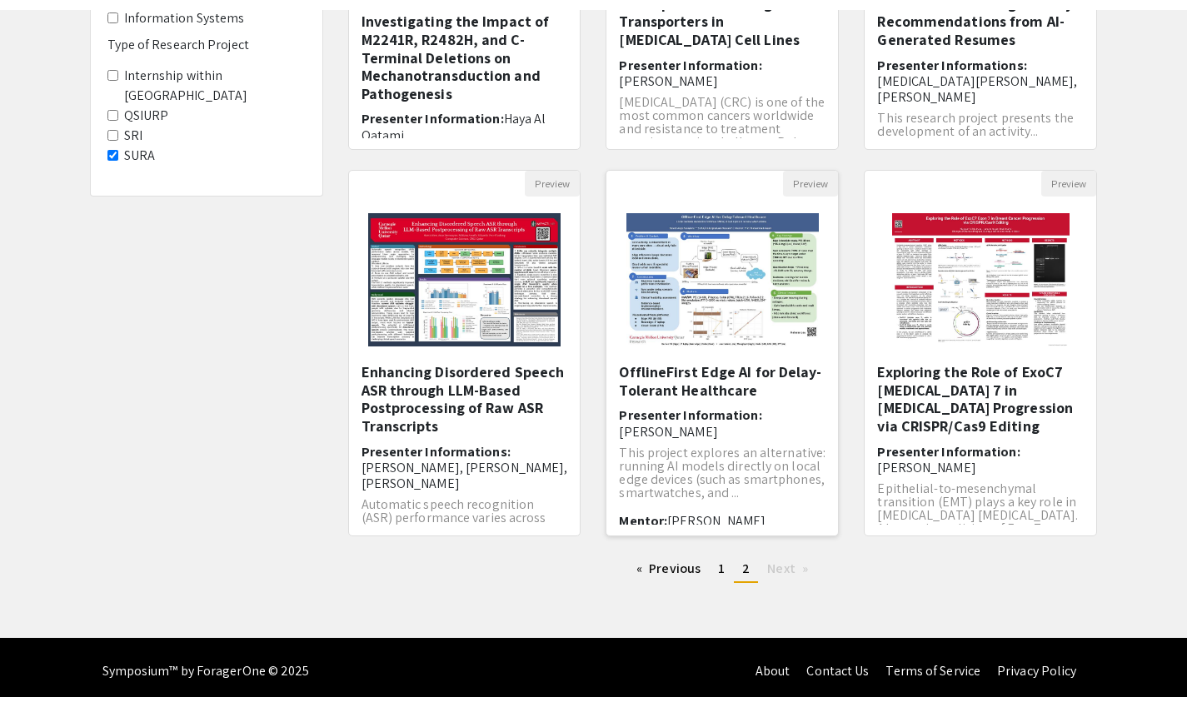
scroll to position [397, 0]
